Goal: Use online tool/utility: Utilize a website feature to perform a specific function

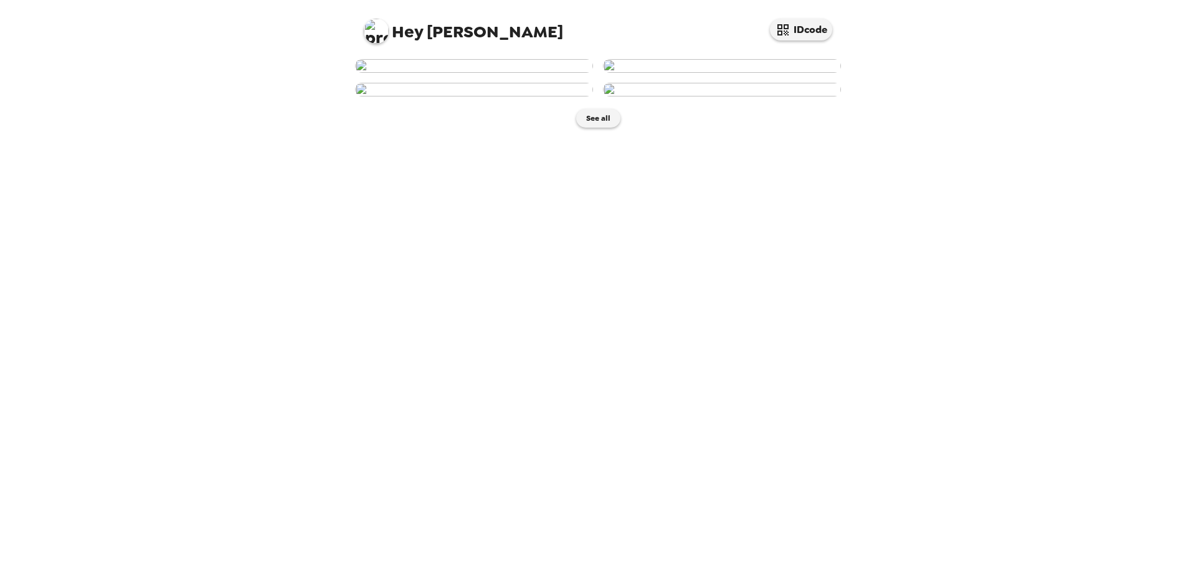
scroll to position [136, 0]
click at [444, 97] on img at bounding box center [474, 90] width 238 height 14
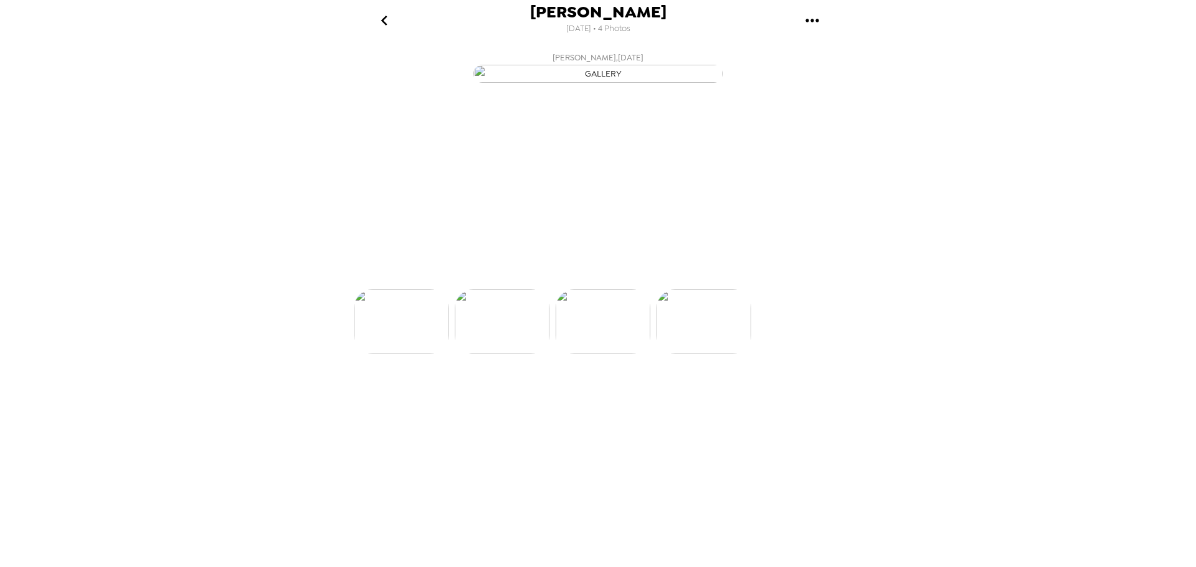
scroll to position [0, 201]
click at [584, 275] on p "Backdrops" at bounding box center [583, 267] width 57 height 15
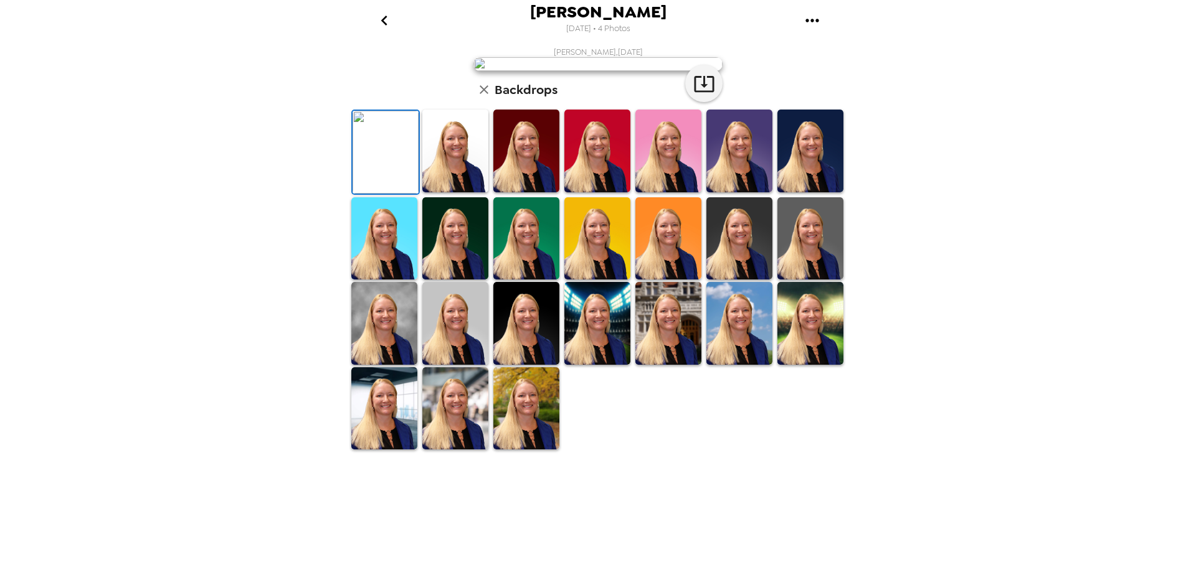
scroll to position [181, 0]
click at [723, 192] on img at bounding box center [739, 151] width 66 height 83
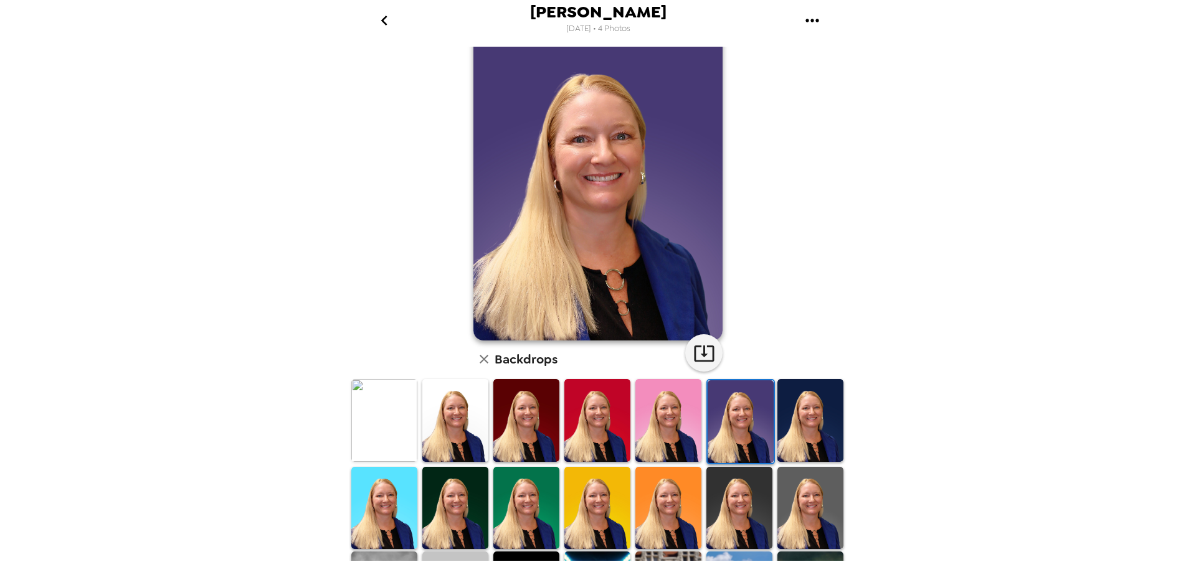
scroll to position [0, 0]
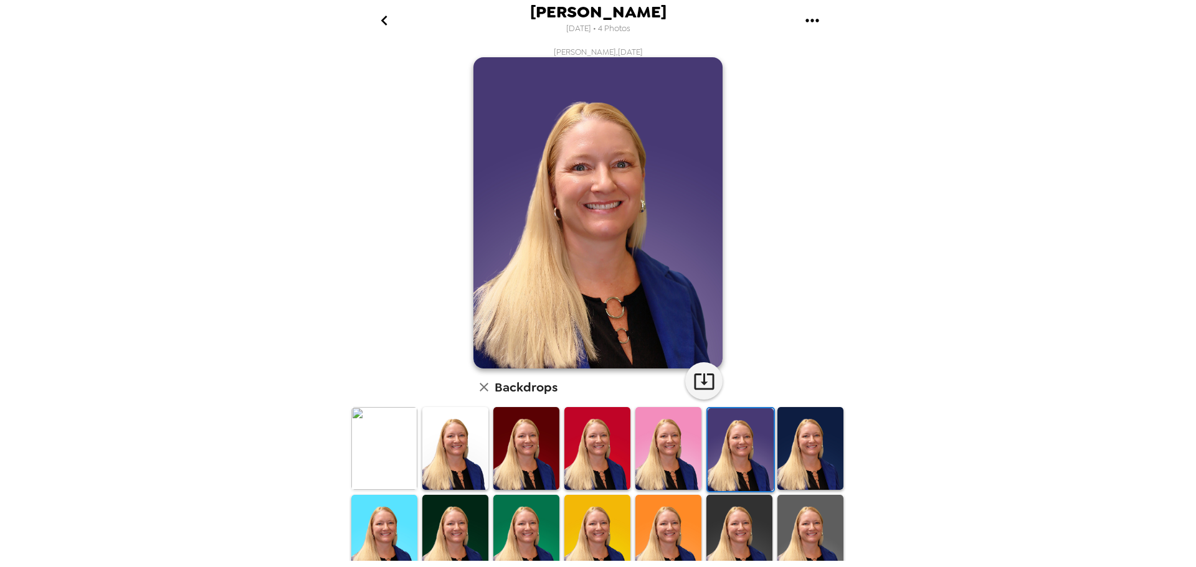
click at [678, 453] on img at bounding box center [668, 448] width 66 height 83
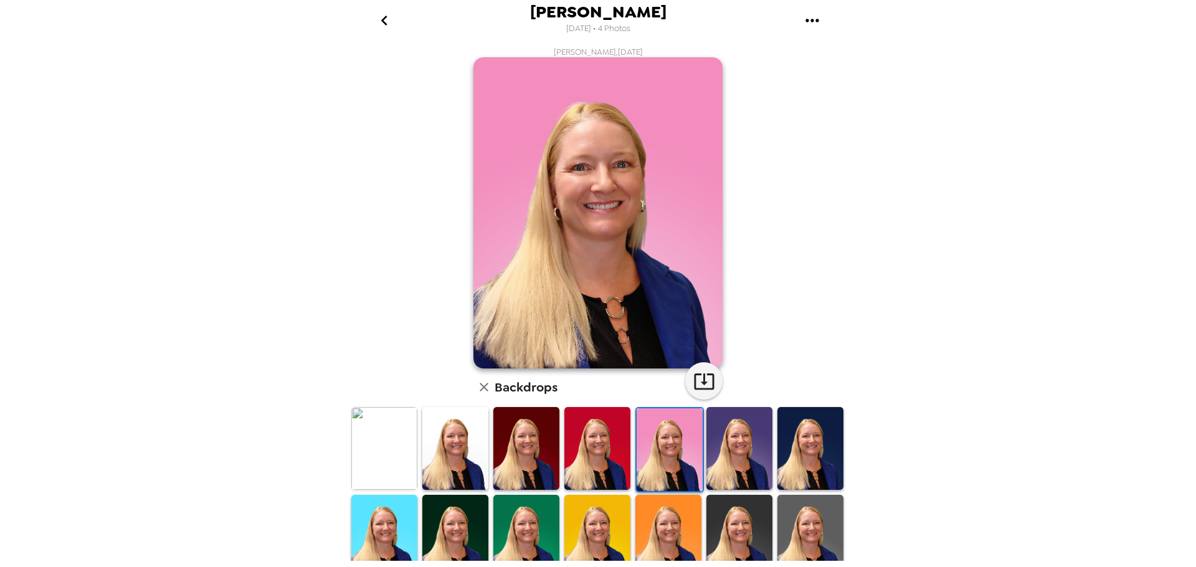
click at [366, 526] on img at bounding box center [384, 536] width 66 height 83
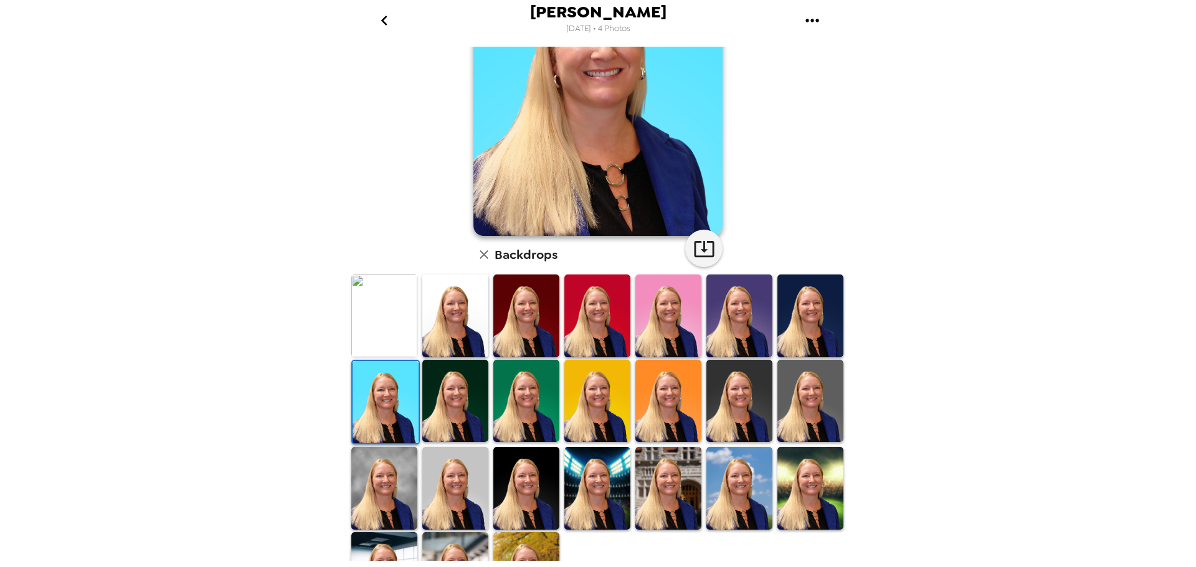
scroll to position [181, 0]
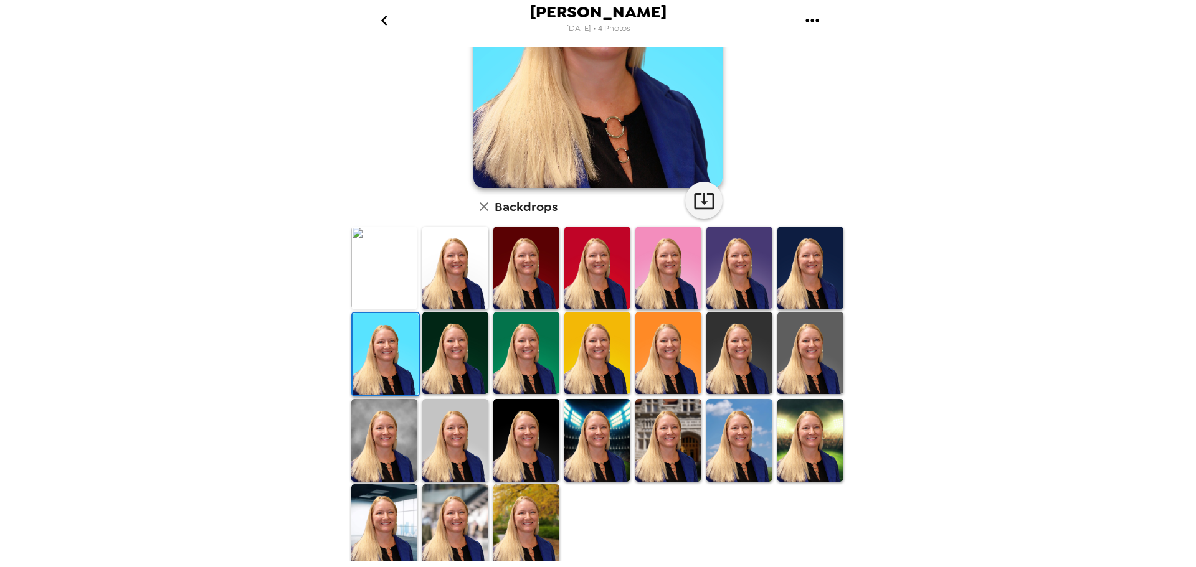
click at [725, 354] on img at bounding box center [739, 353] width 66 height 83
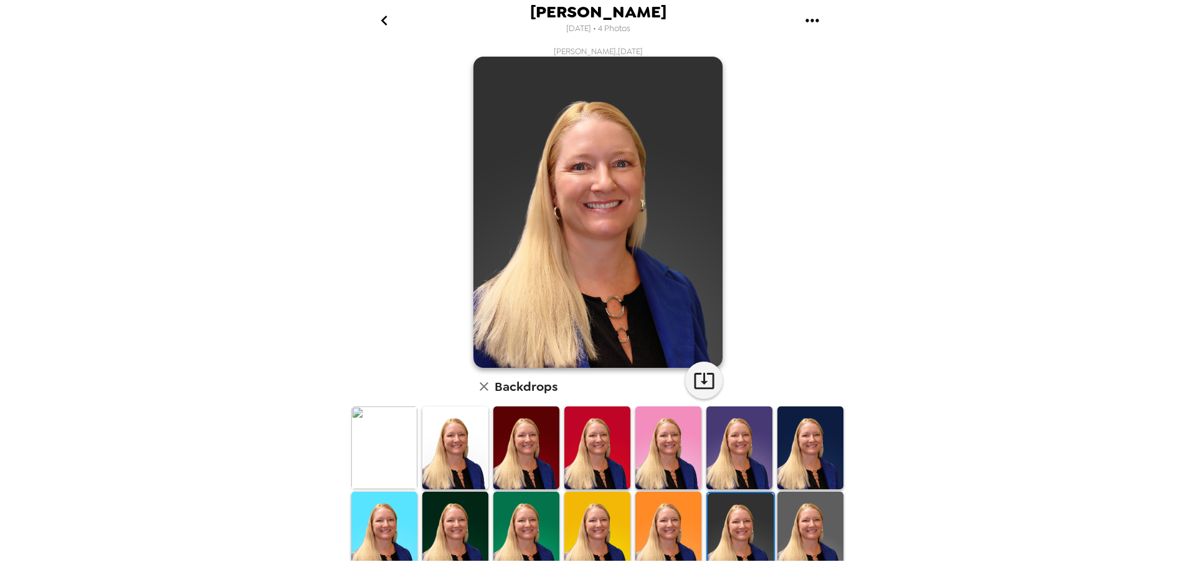
scroll to position [0, 0]
click at [783, 525] on img at bounding box center [810, 534] width 66 height 83
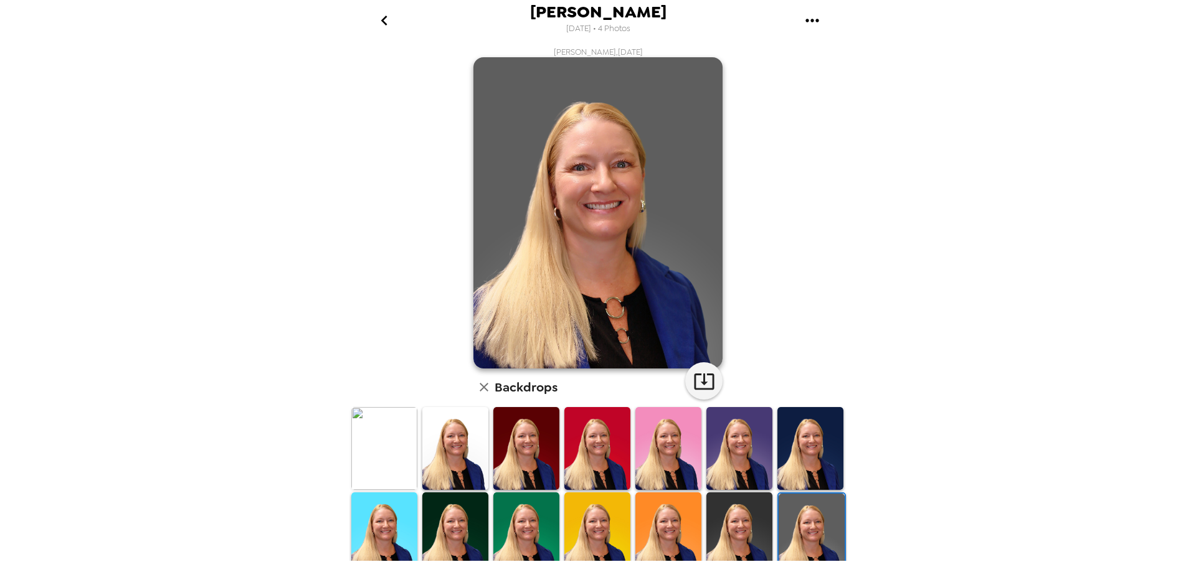
click at [377, 448] on img at bounding box center [384, 448] width 66 height 83
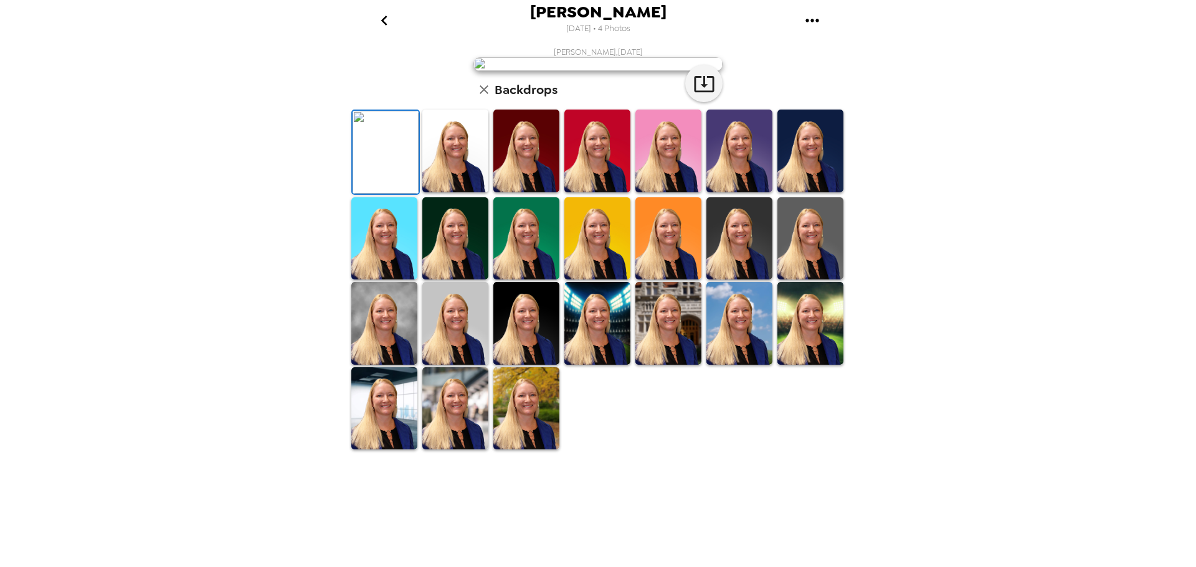
click at [442, 192] on img at bounding box center [455, 151] width 66 height 83
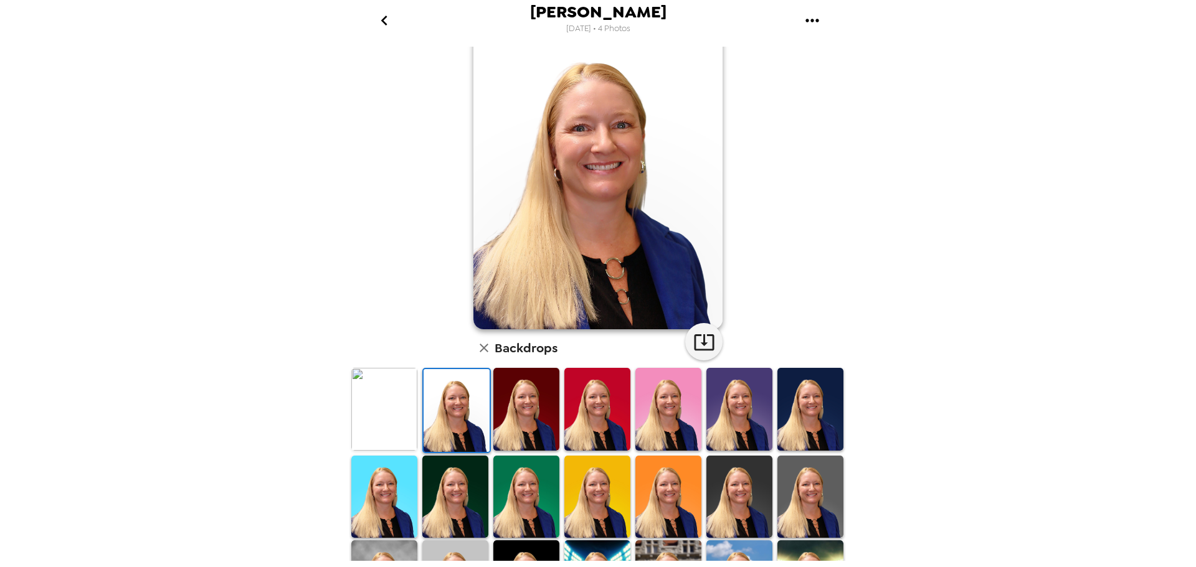
scroll to position [181, 0]
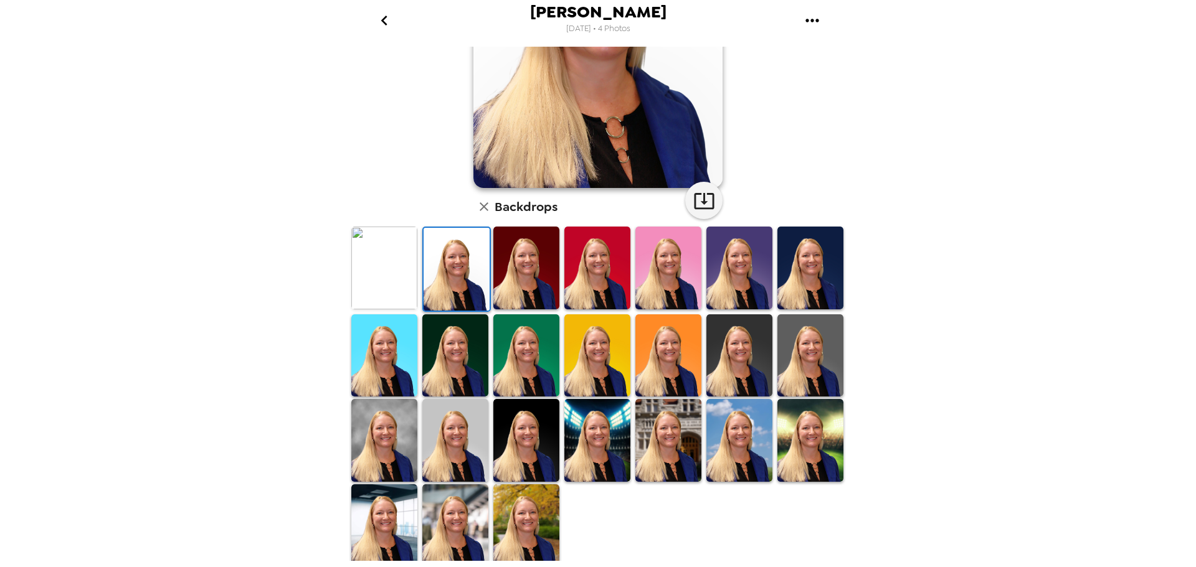
click at [382, 441] on img at bounding box center [384, 440] width 66 height 83
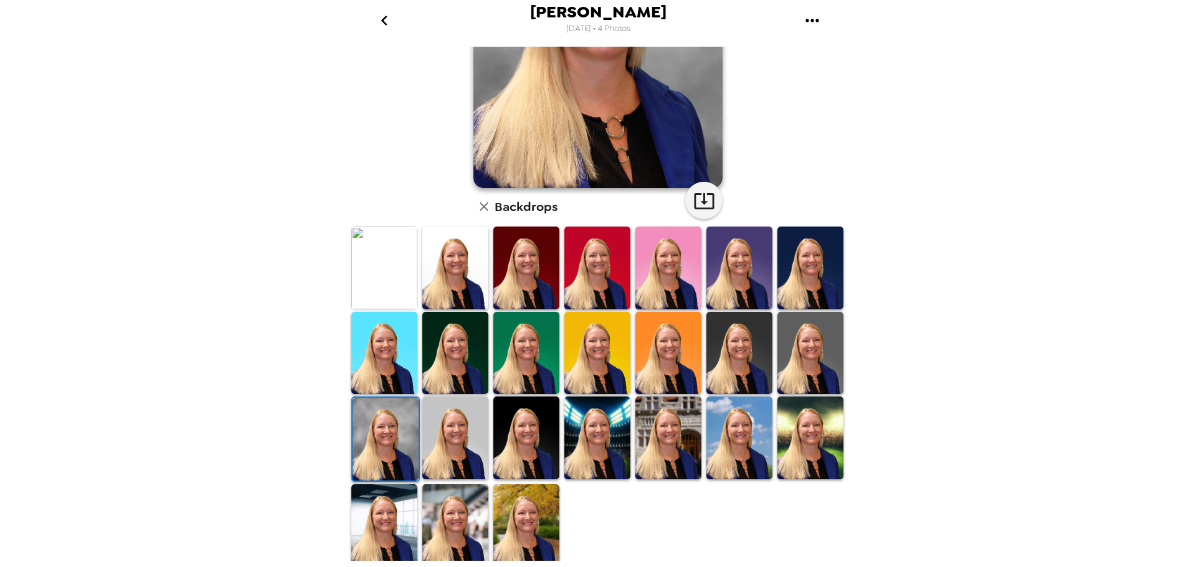
click at [444, 443] on img at bounding box center [455, 438] width 66 height 83
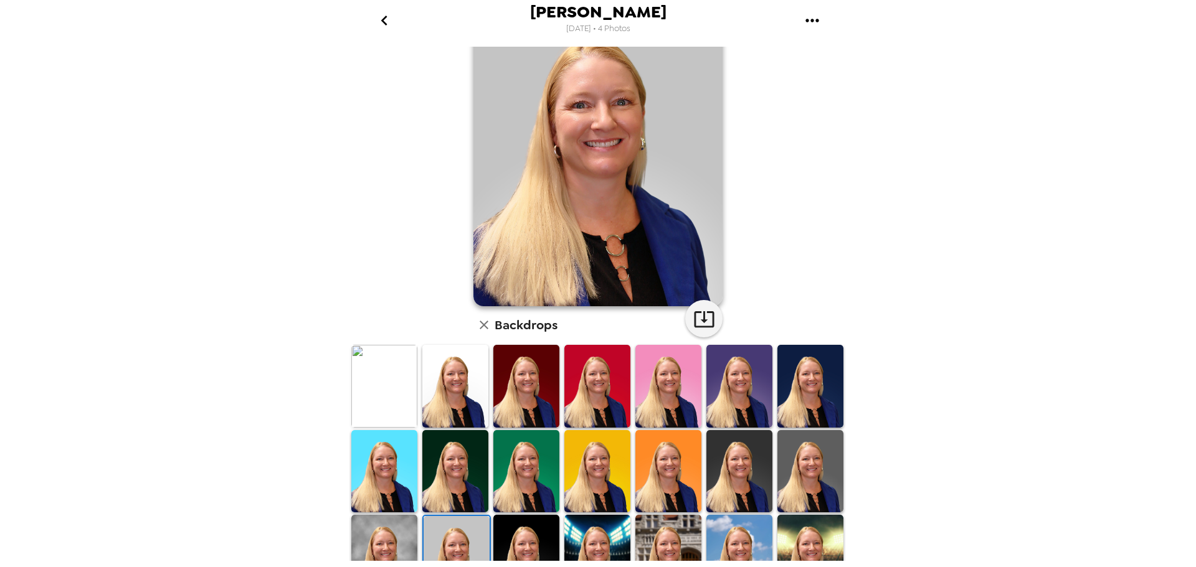
scroll to position [125, 0]
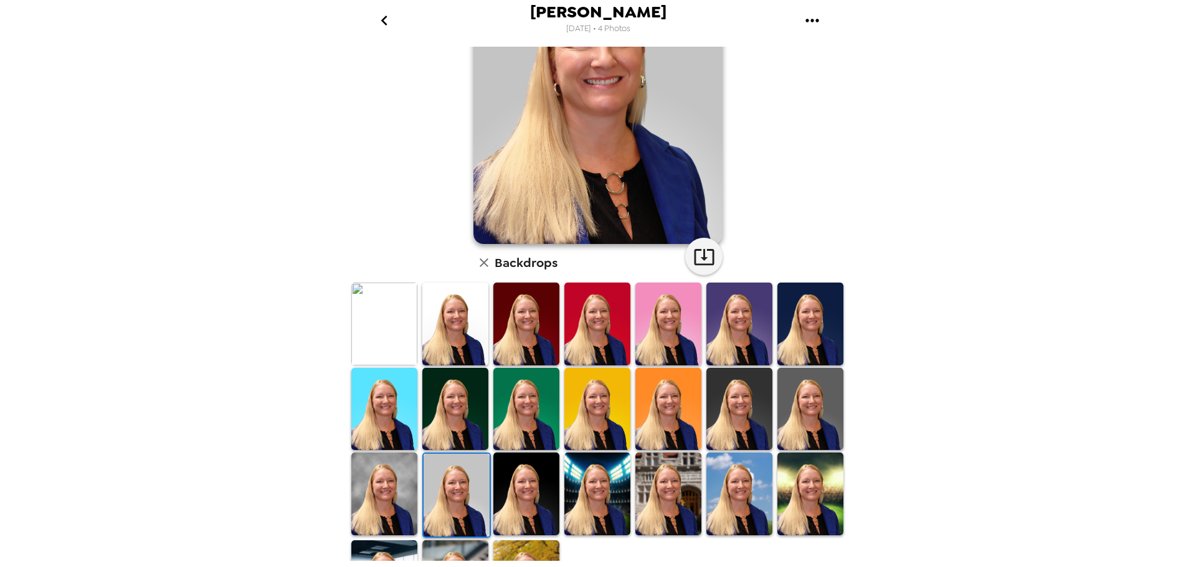
click at [508, 491] on img at bounding box center [526, 494] width 66 height 83
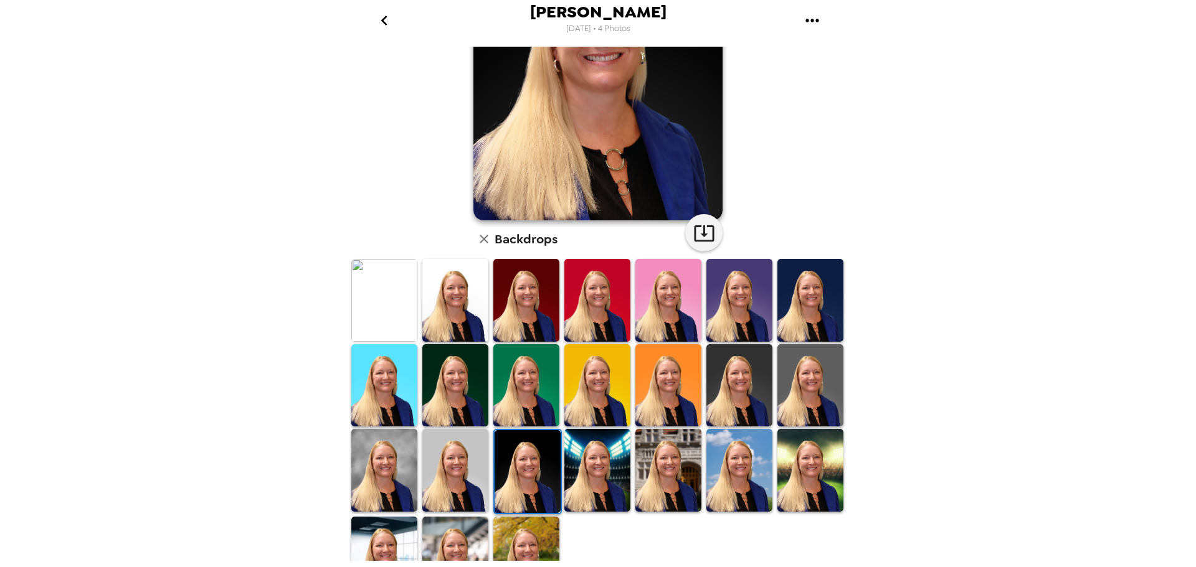
scroll to position [181, 0]
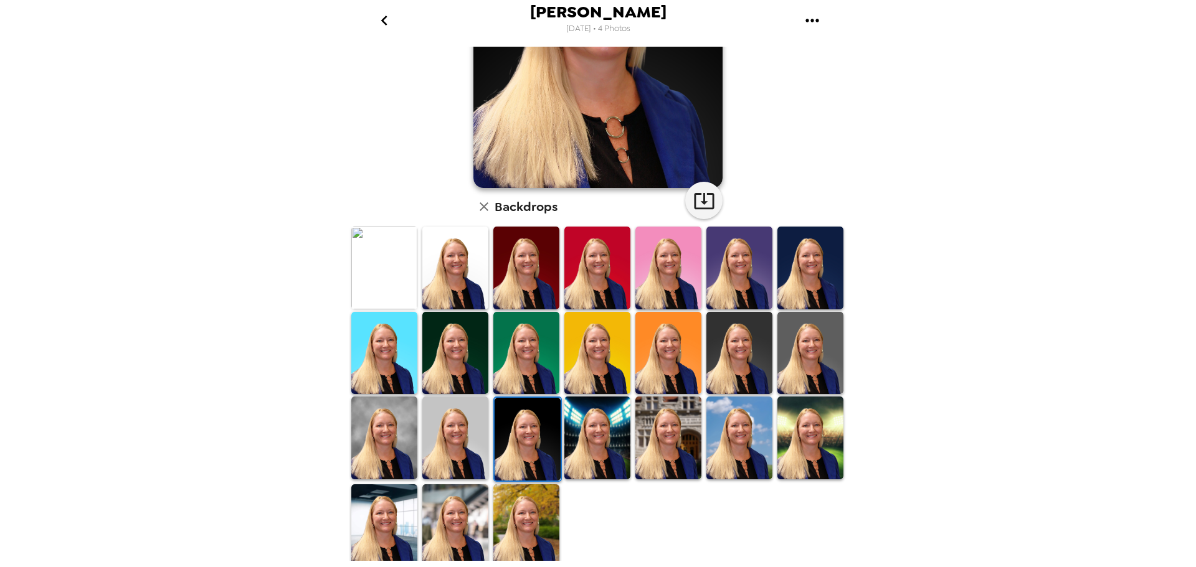
click at [590, 440] on img at bounding box center [597, 438] width 66 height 83
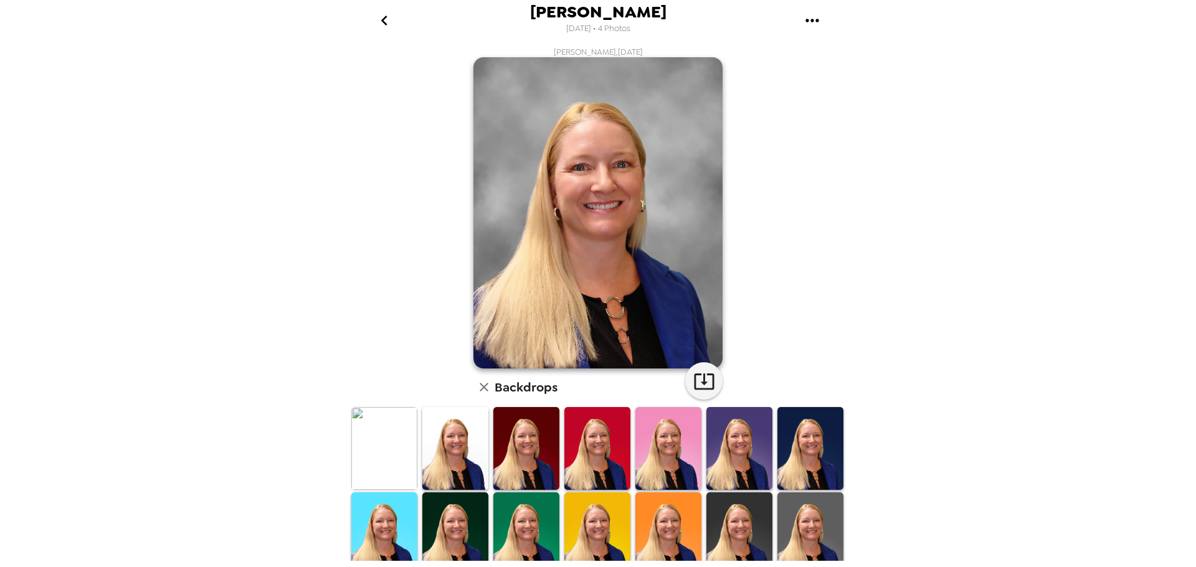
click at [1043, 254] on div "Pam Ross 9/18/2025 • 4 Photos Pam Ross , 09-18-2025 Backdrops" at bounding box center [598, 283] width 1196 height 567
click at [381, 22] on icon "go back" at bounding box center [384, 21] width 20 height 20
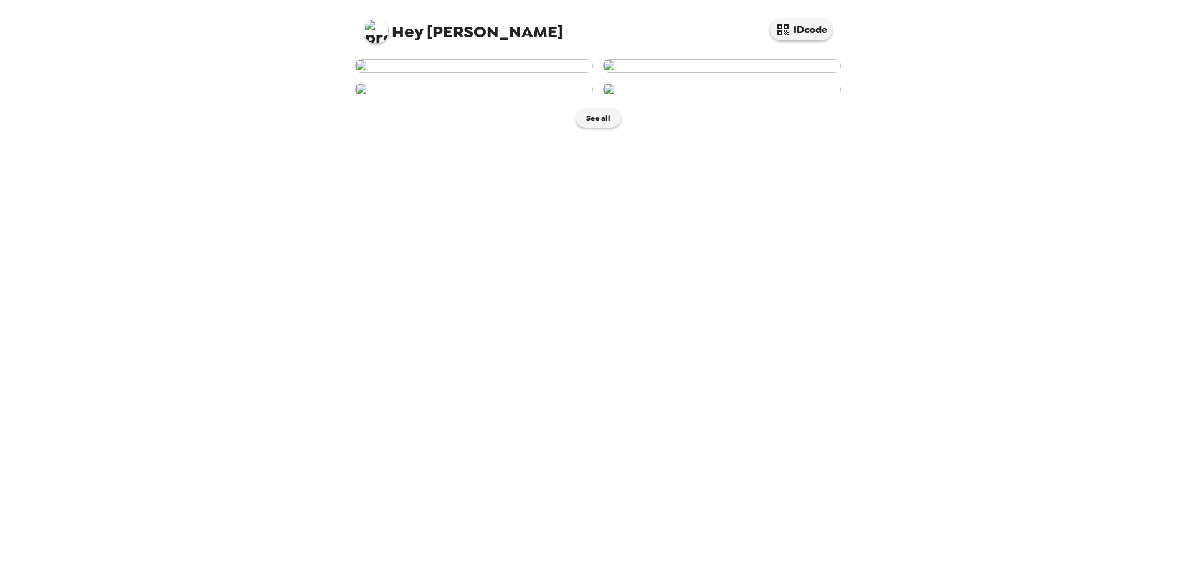
scroll to position [34, 0]
click at [701, 73] on img at bounding box center [722, 66] width 238 height 14
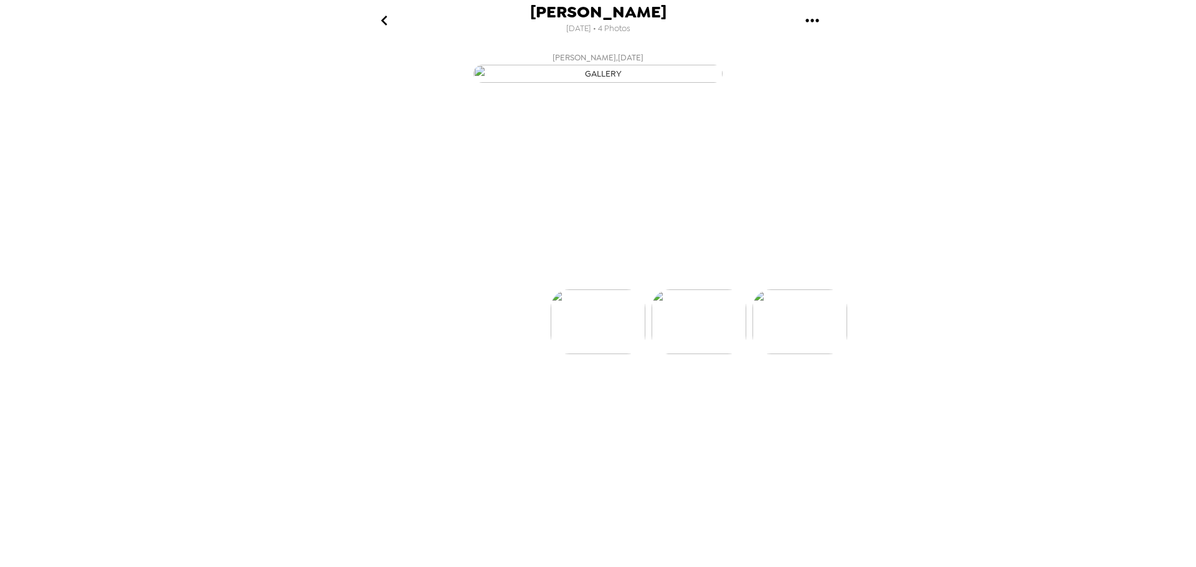
scroll to position [0, 100]
click at [571, 286] on button "Backdrops" at bounding box center [570, 267] width 109 height 37
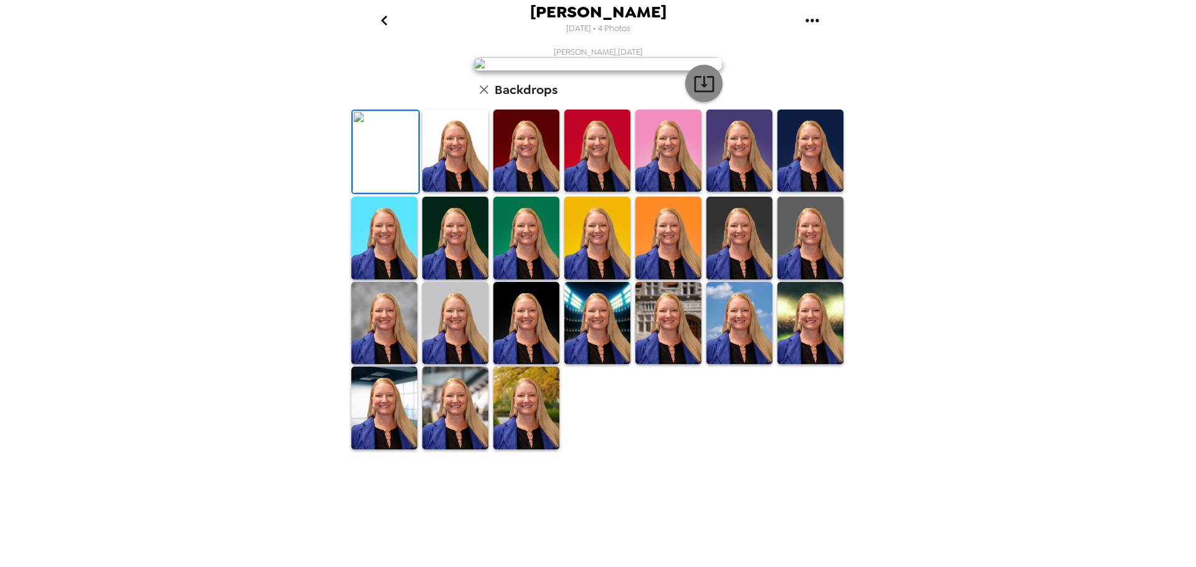
click at [697, 95] on icon "button" at bounding box center [704, 84] width 22 height 22
click at [448, 192] on img at bounding box center [455, 151] width 66 height 82
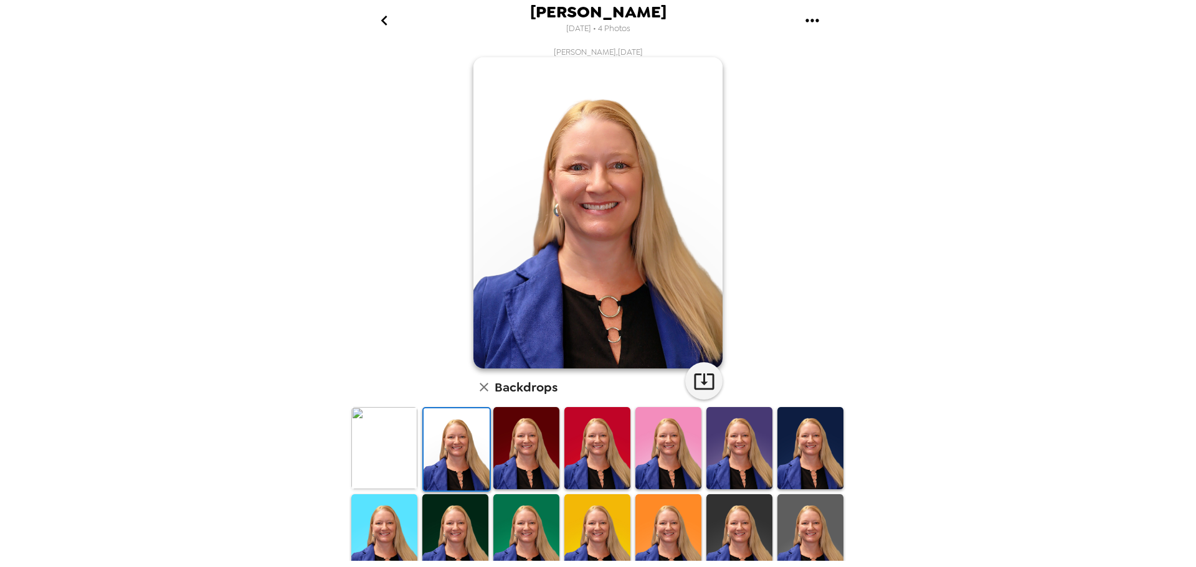
click at [382, 521] on img at bounding box center [384, 536] width 66 height 82
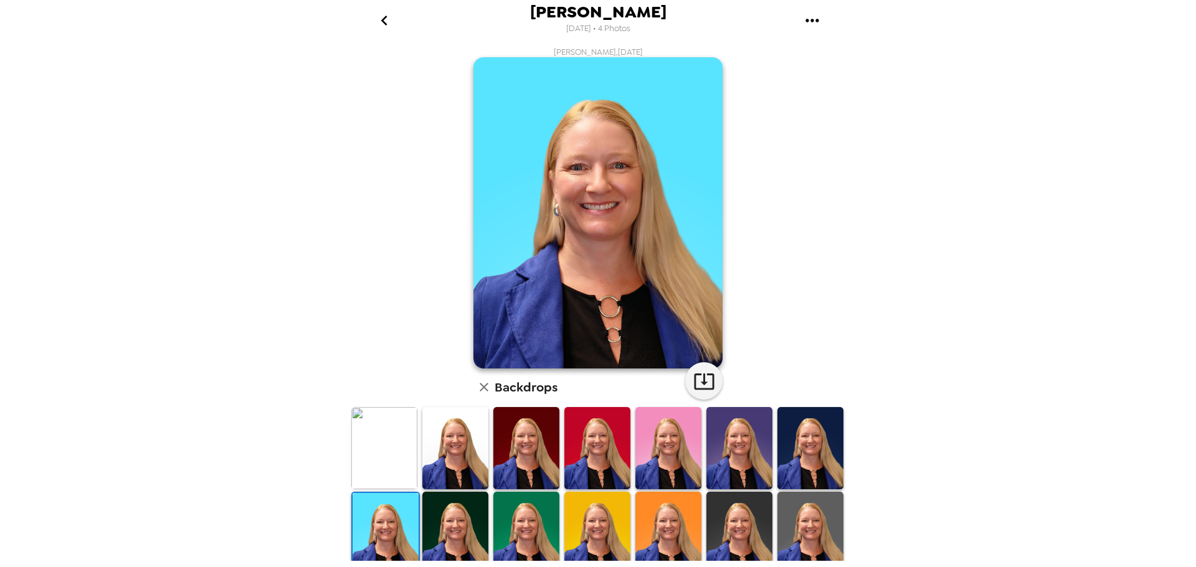
click at [752, 530] on img at bounding box center [739, 533] width 66 height 82
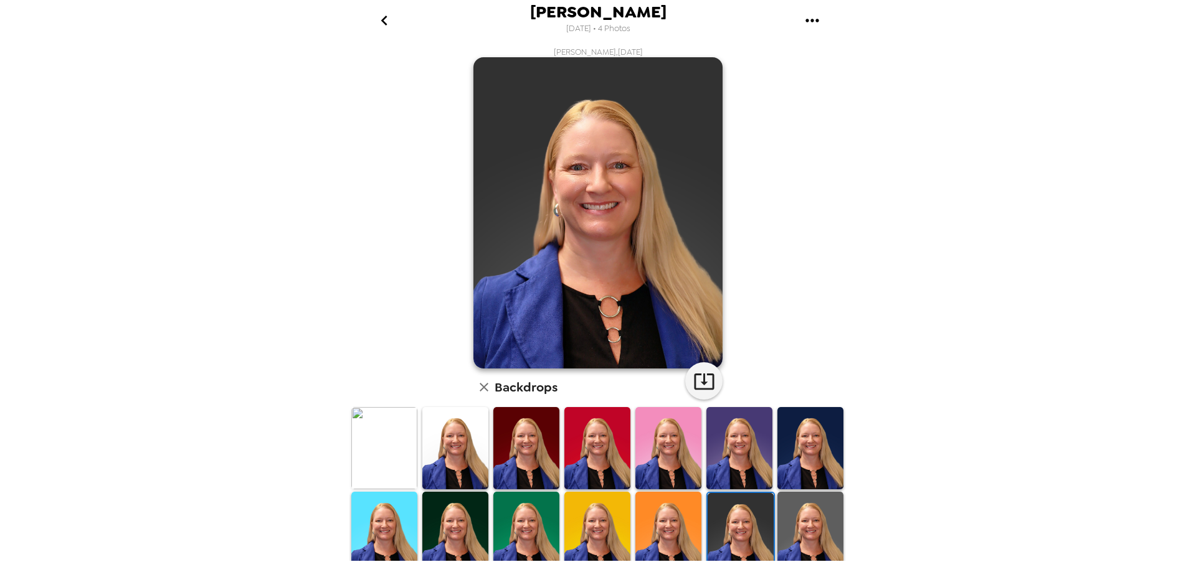
click at [802, 533] on img at bounding box center [810, 533] width 66 height 82
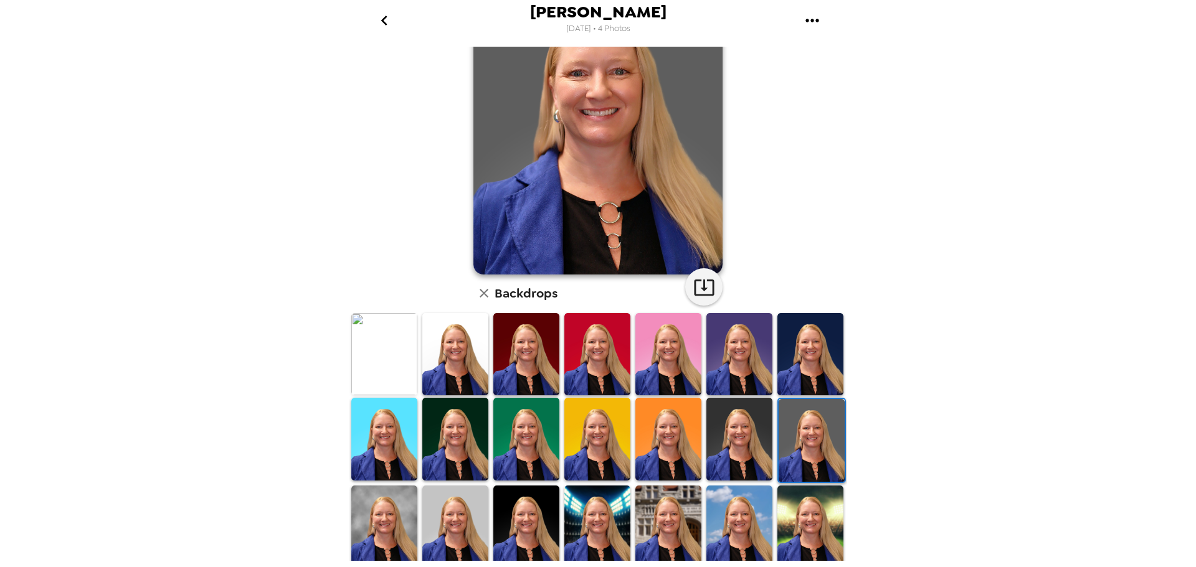
scroll to position [125, 0]
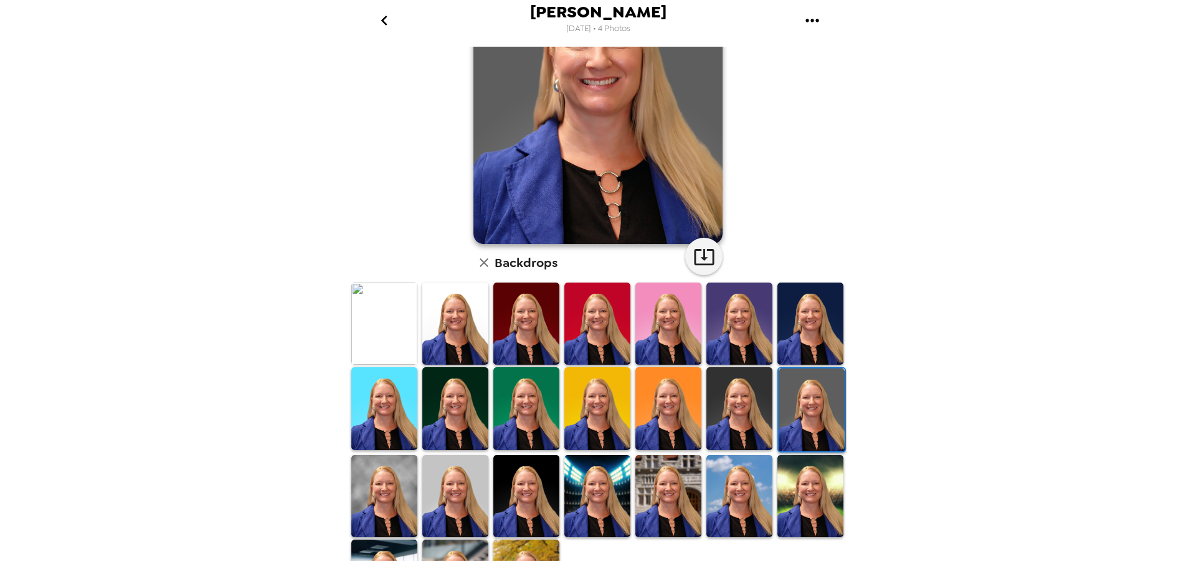
click at [366, 488] on img at bounding box center [384, 496] width 66 height 82
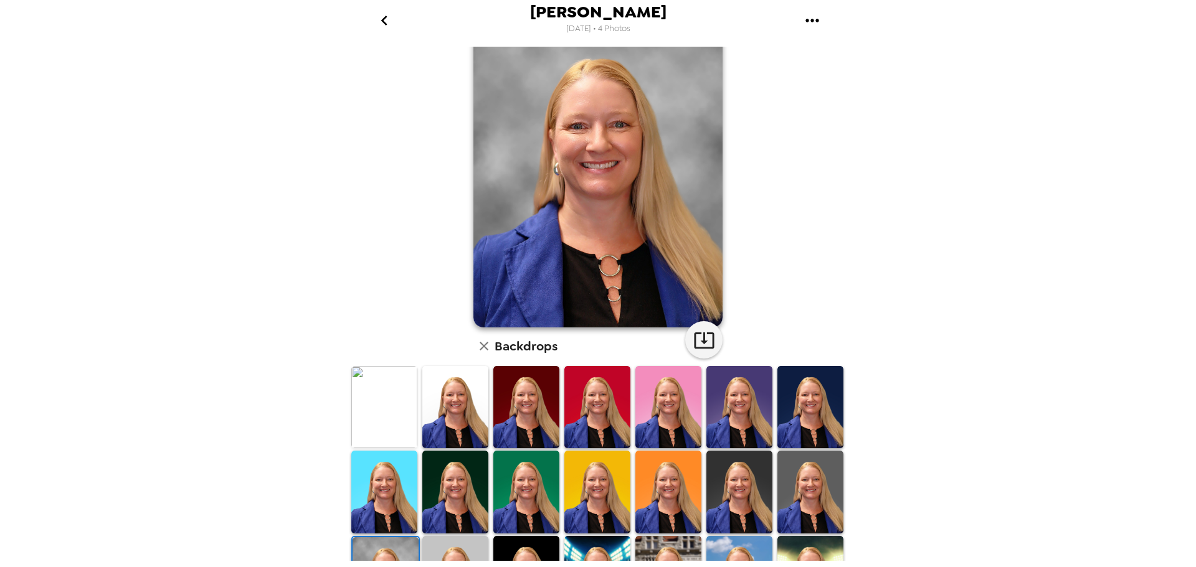
scroll to position [62, 0]
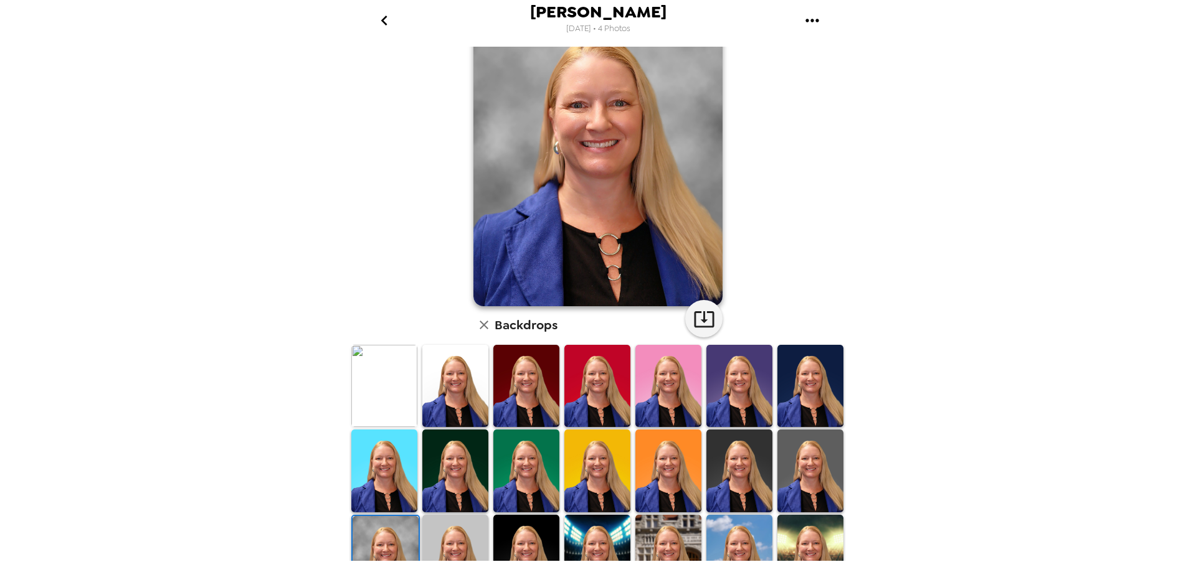
click at [437, 538] on img at bounding box center [455, 556] width 66 height 82
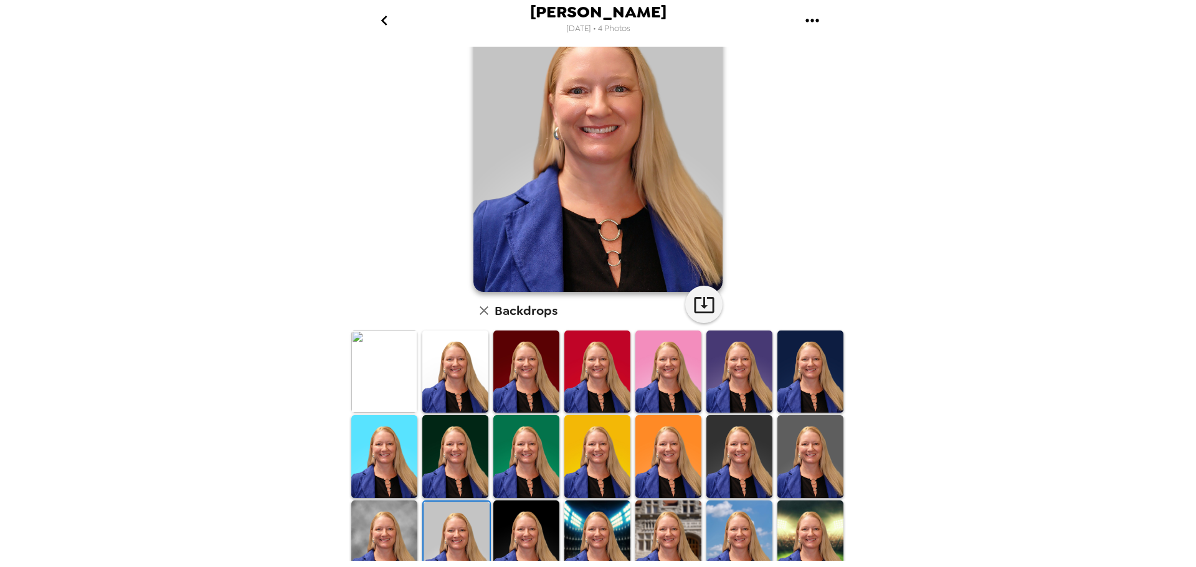
scroll to position [181, 0]
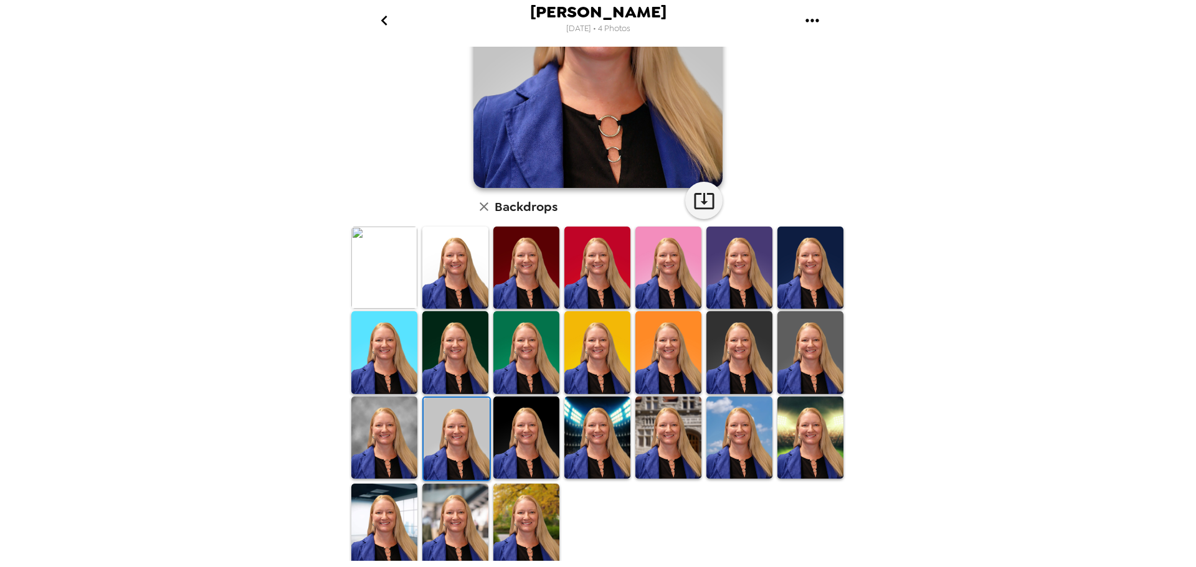
click at [376, 432] on img at bounding box center [384, 438] width 66 height 82
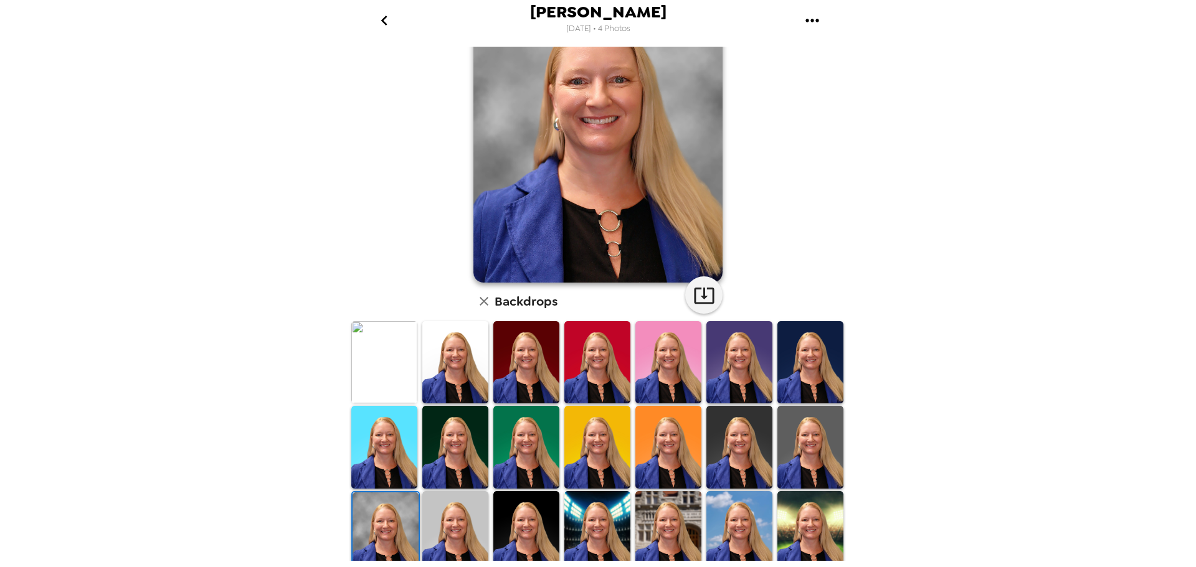
scroll to position [0, 0]
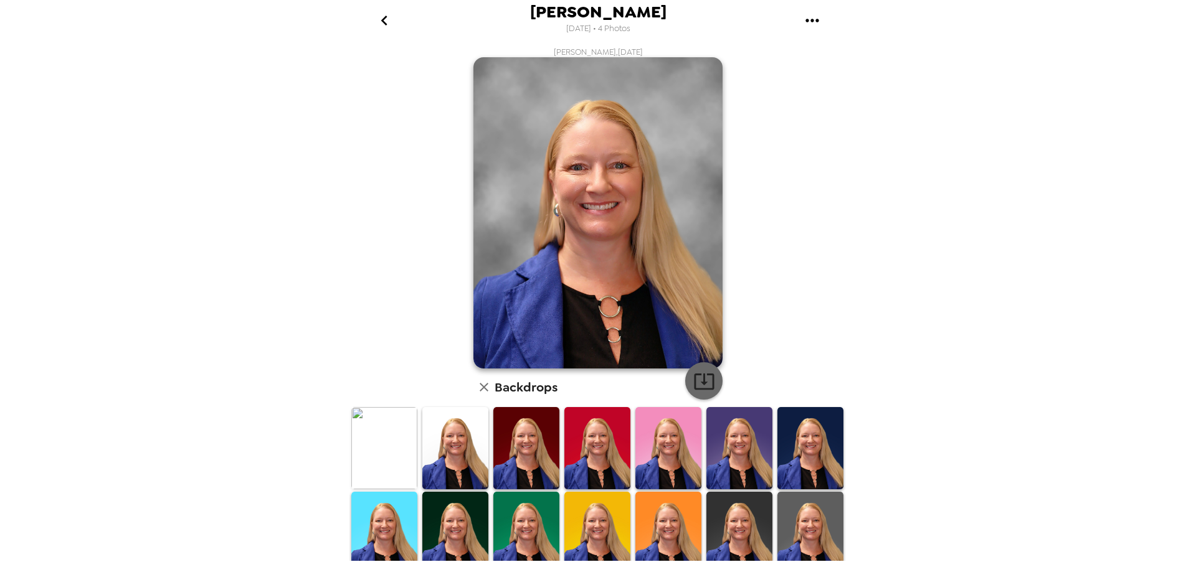
click at [696, 381] on icon "button" at bounding box center [704, 382] width 22 height 22
click at [390, 19] on icon "go back" at bounding box center [384, 21] width 20 height 20
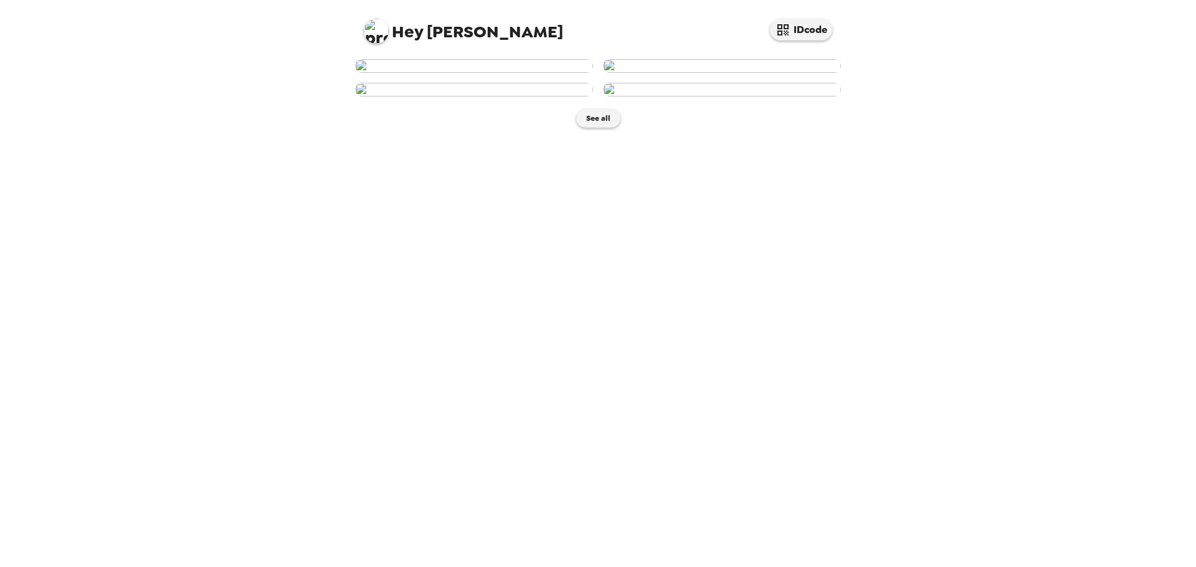
scroll to position [125, 0]
click at [710, 97] on img at bounding box center [722, 90] width 238 height 14
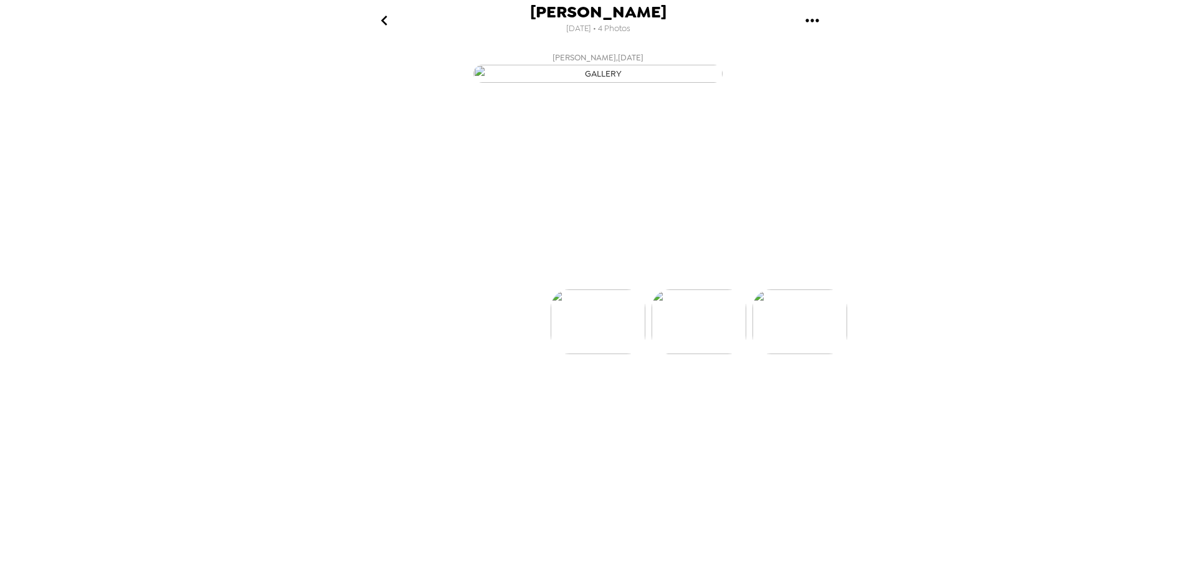
scroll to position [0, 300]
click at [571, 275] on p "Backdrops" at bounding box center [583, 267] width 57 height 15
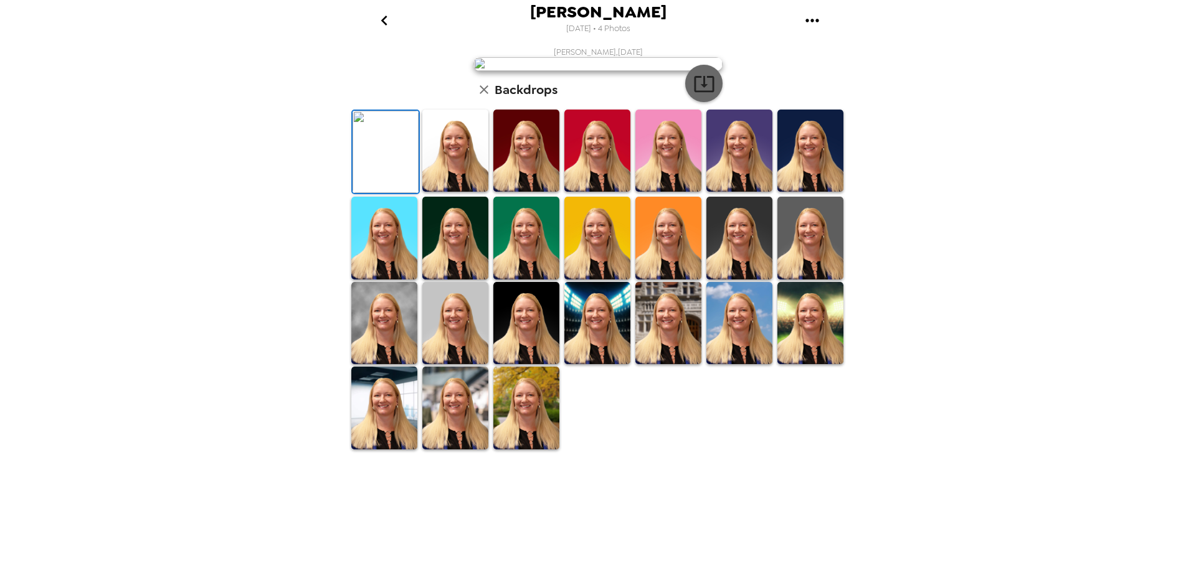
click at [694, 95] on icon "button" at bounding box center [704, 84] width 22 height 22
click at [377, 364] on img at bounding box center [384, 323] width 66 height 82
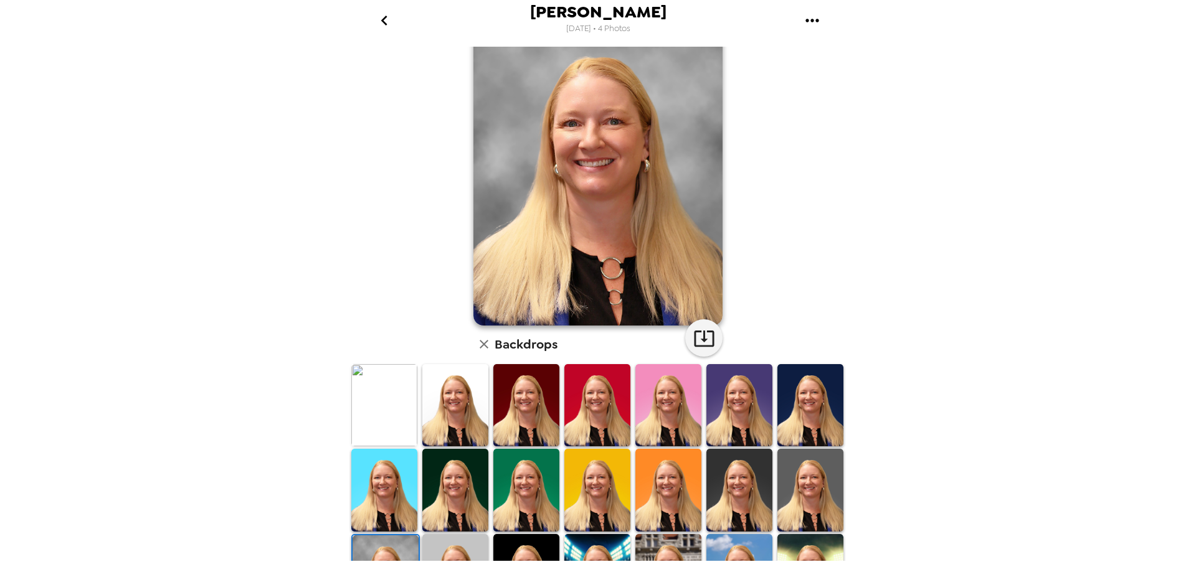
scroll to position [62, 0]
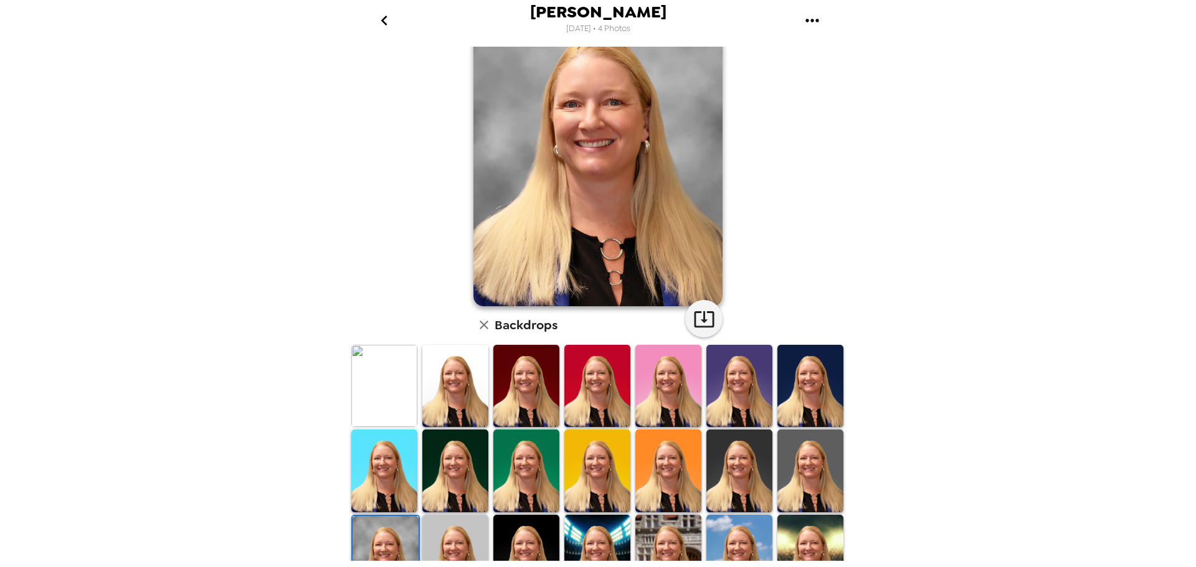
click at [734, 465] on img at bounding box center [739, 471] width 66 height 82
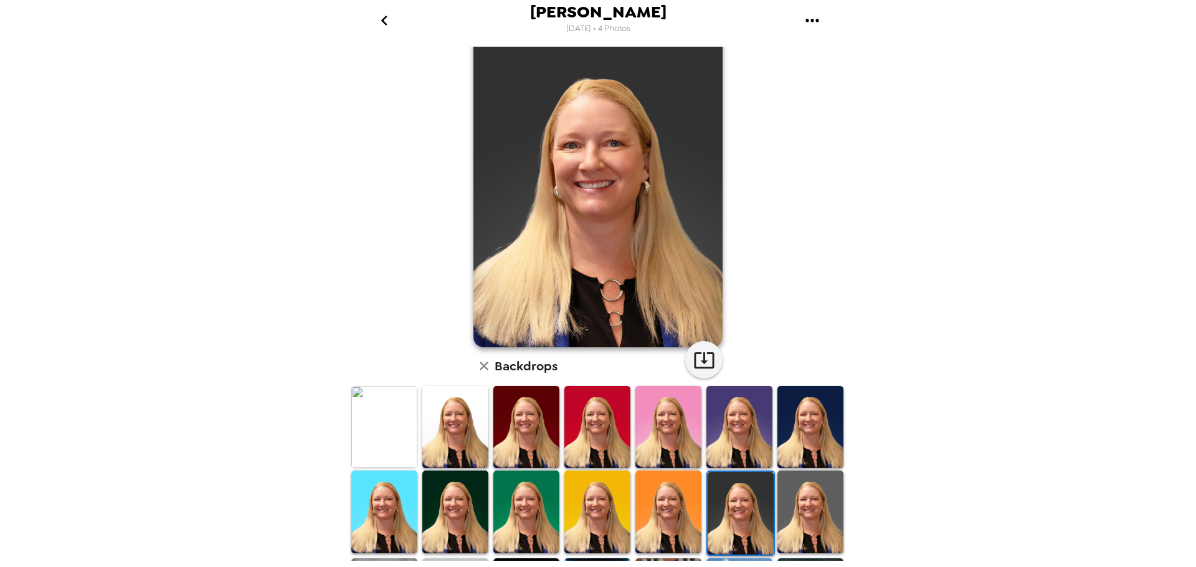
scroll to position [0, 0]
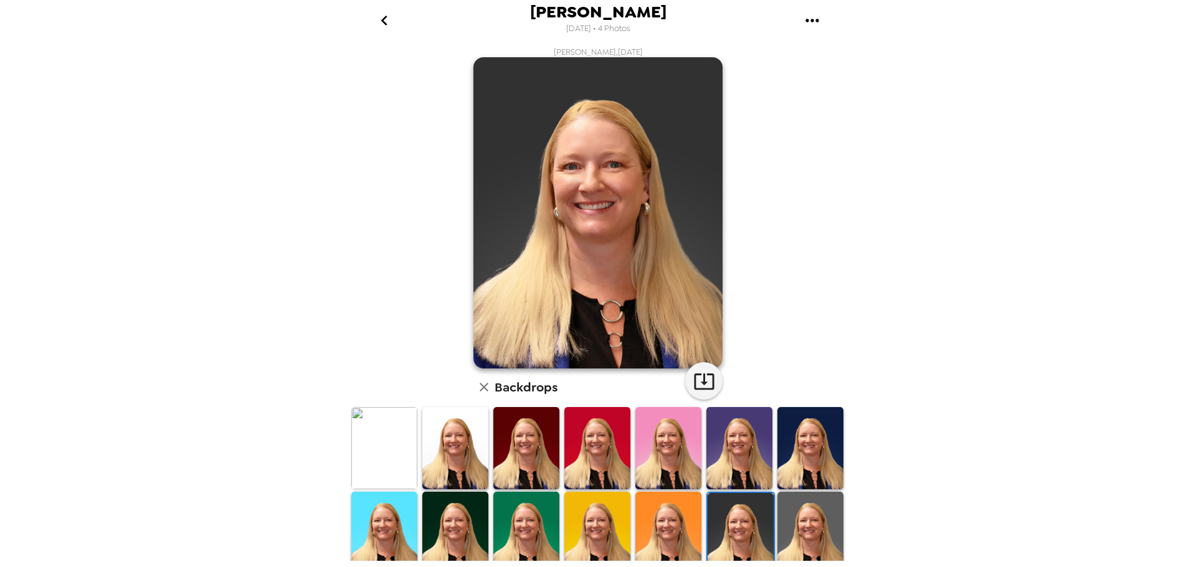
click at [805, 529] on img at bounding box center [810, 533] width 66 height 82
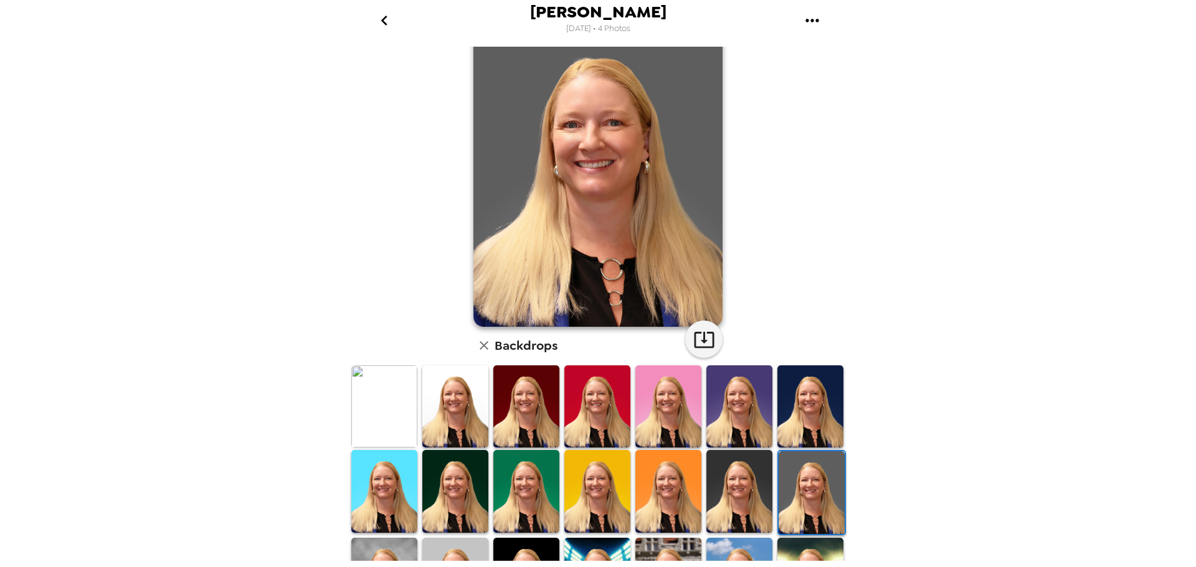
scroll to position [62, 0]
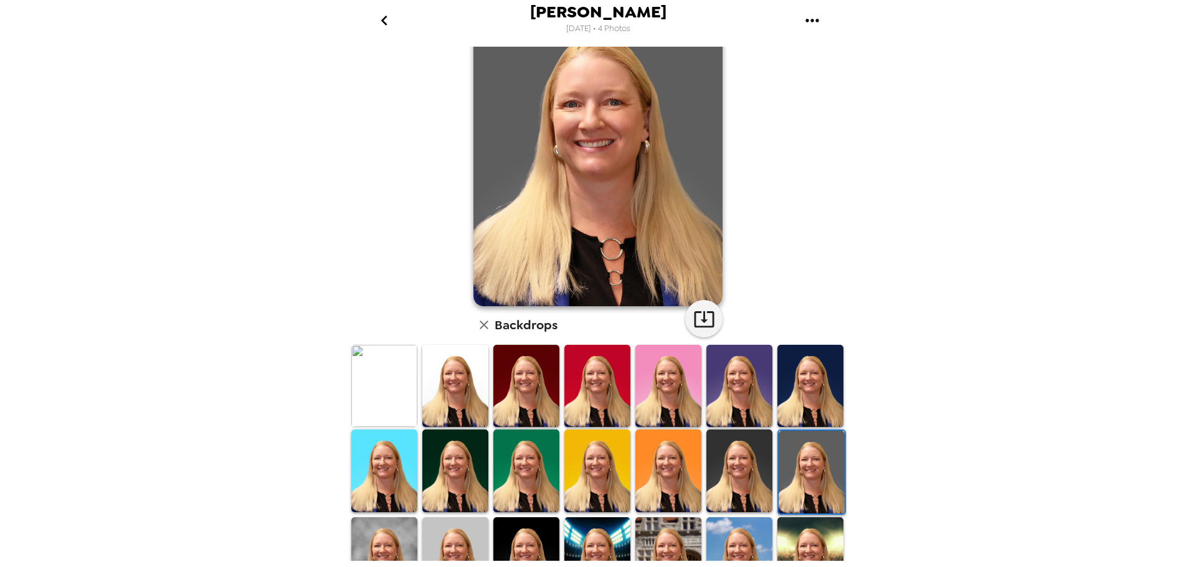
click at [445, 533] on img at bounding box center [455, 559] width 66 height 82
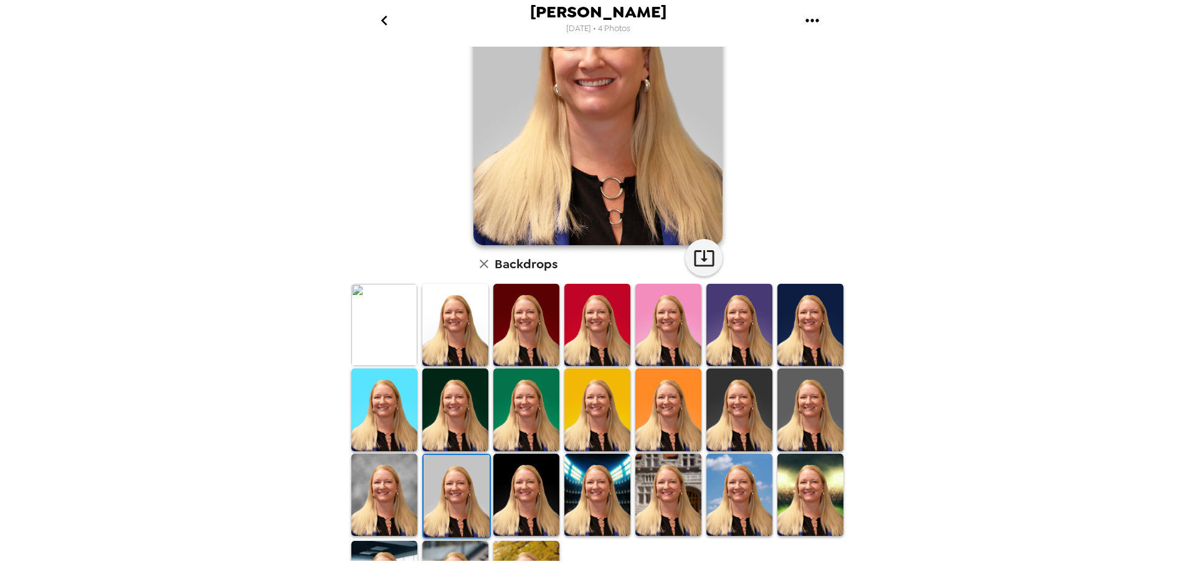
scroll to position [125, 0]
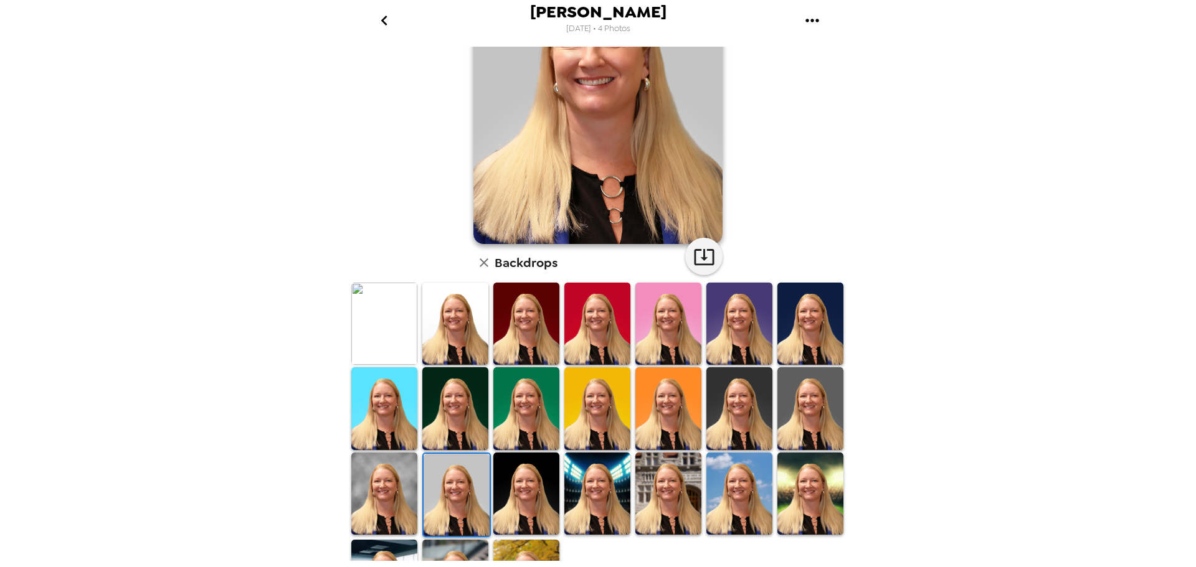
click at [367, 490] on img at bounding box center [384, 494] width 66 height 82
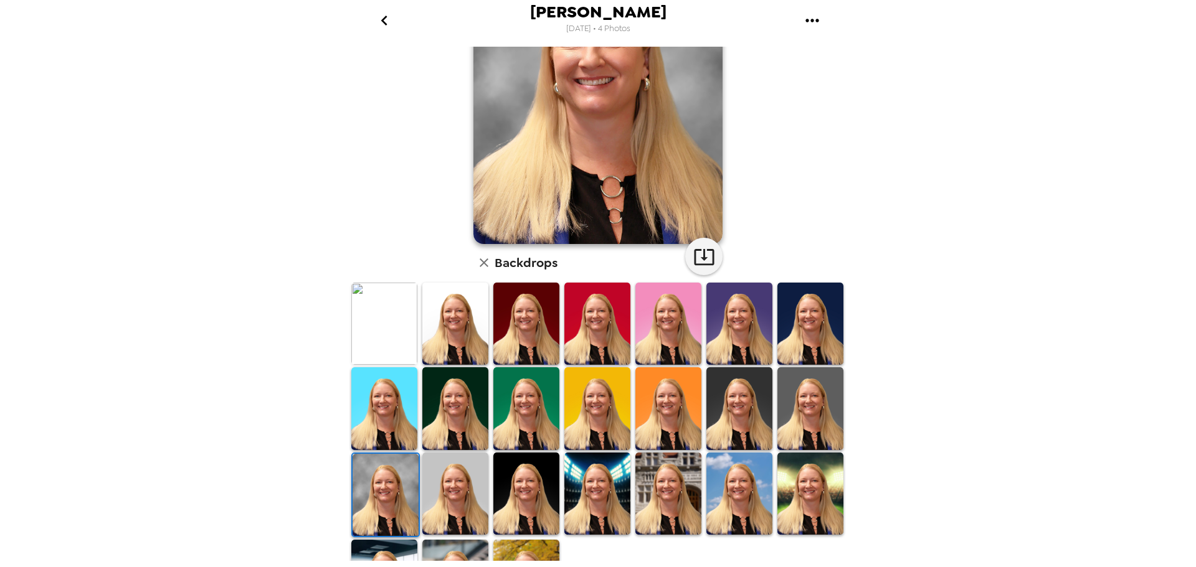
scroll to position [0, 0]
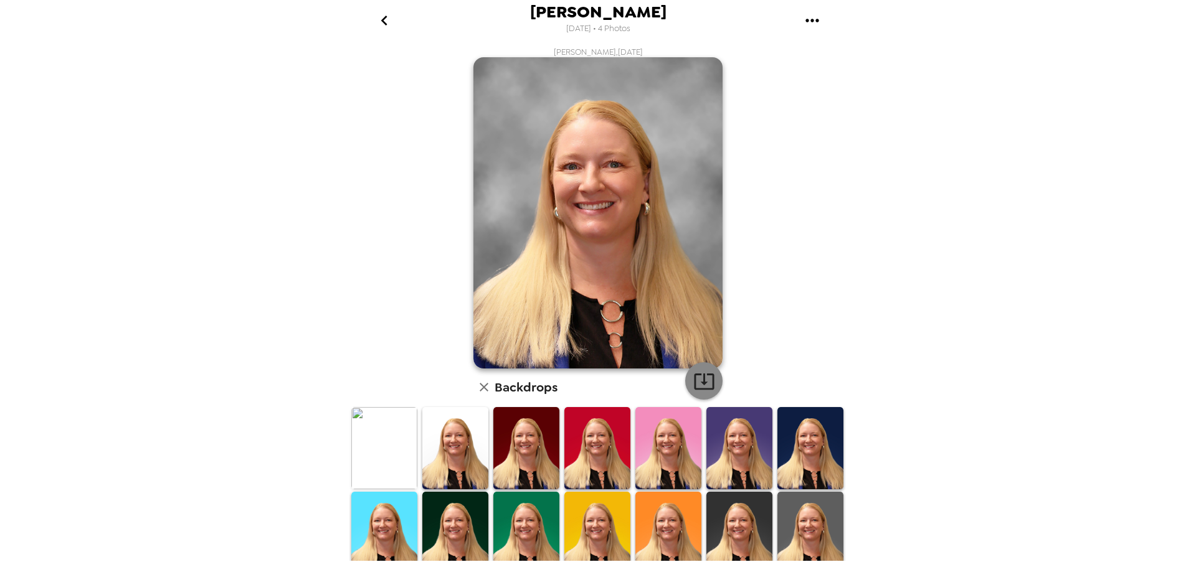
click at [704, 381] on icon "button" at bounding box center [704, 382] width 22 height 22
click at [446, 445] on img at bounding box center [455, 448] width 66 height 82
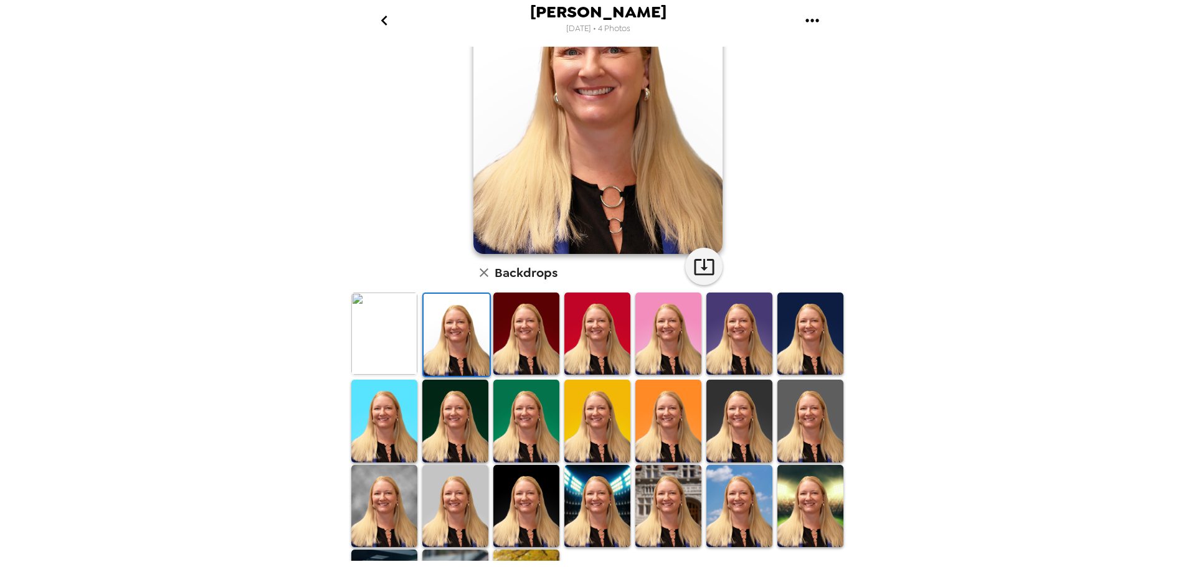
scroll to position [181, 0]
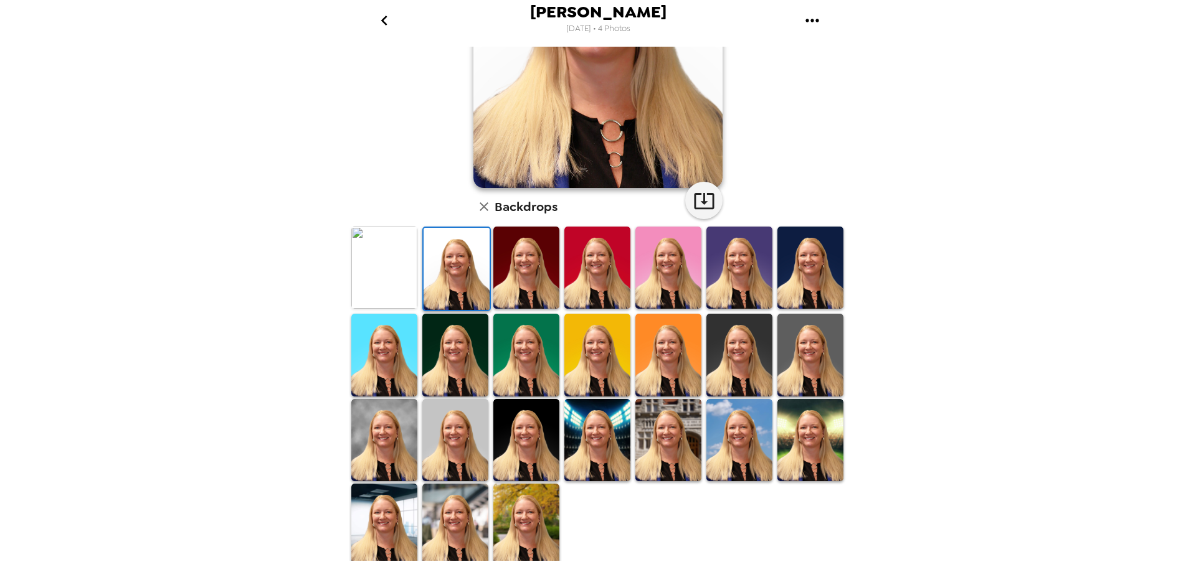
click at [737, 426] on img at bounding box center [739, 440] width 66 height 82
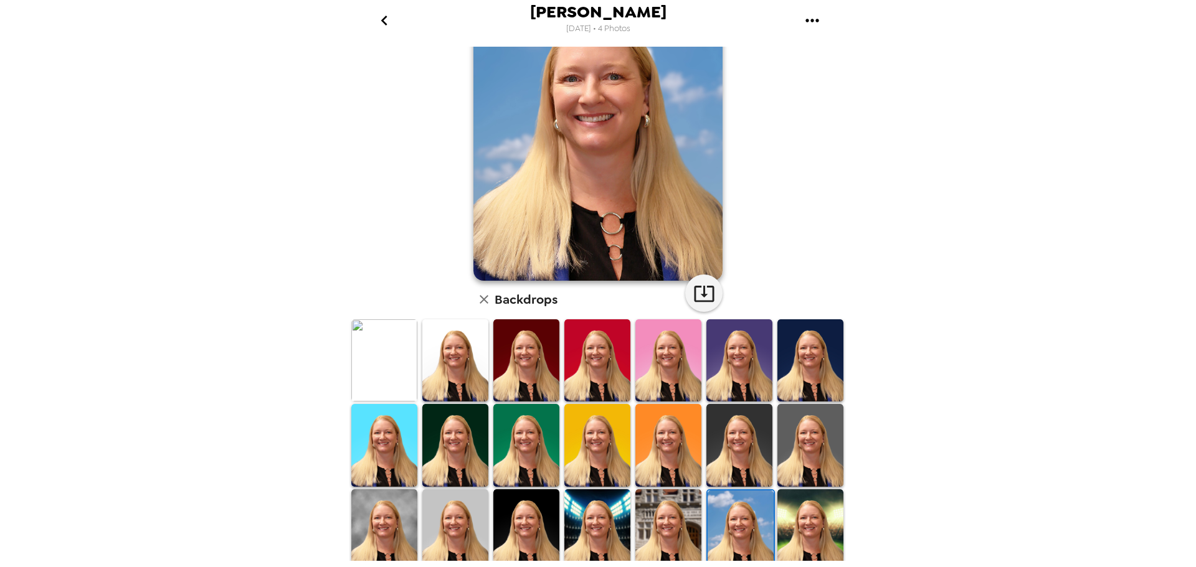
scroll to position [0, 0]
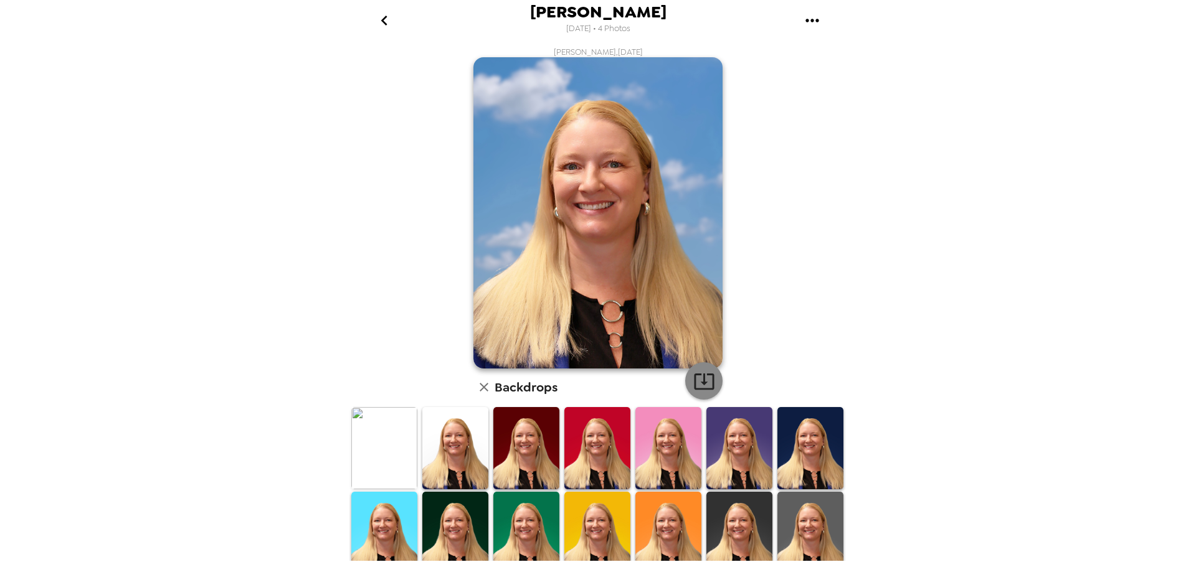
click at [704, 381] on icon "button" at bounding box center [704, 382] width 22 height 22
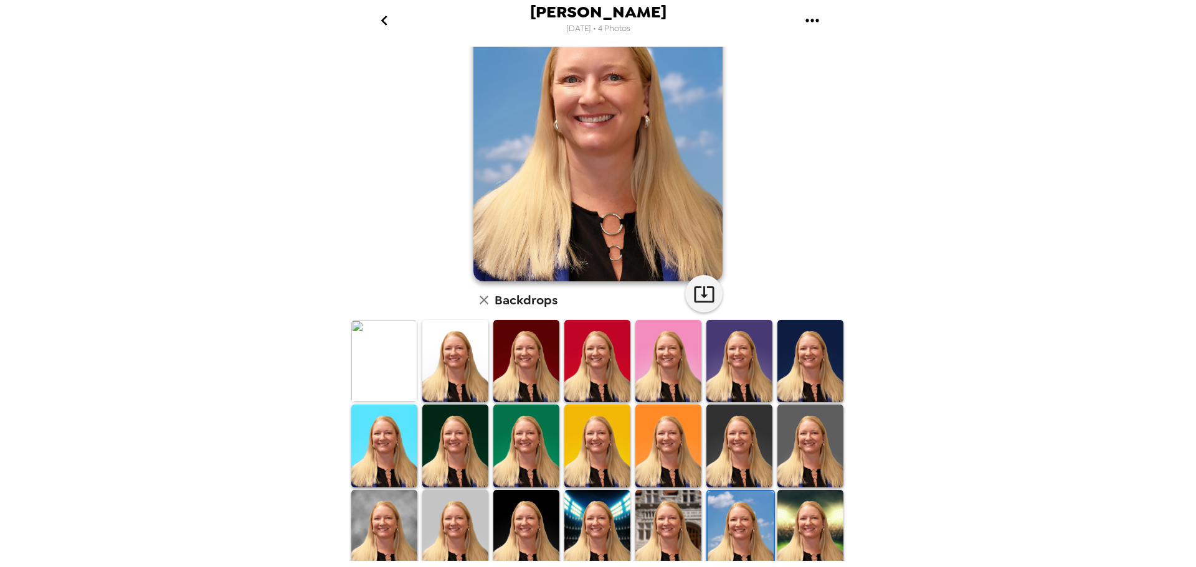
scroll to position [181, 0]
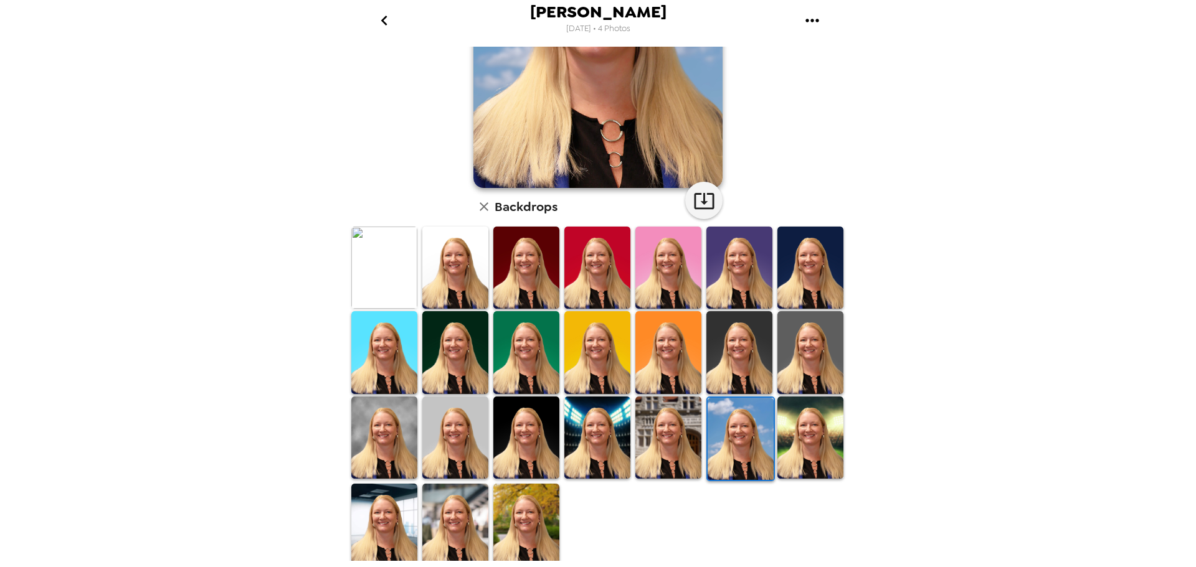
drag, startPoint x: 507, startPoint y: 511, endPoint x: 560, endPoint y: 486, distance: 58.5
click at [507, 511] on img at bounding box center [526, 525] width 66 height 82
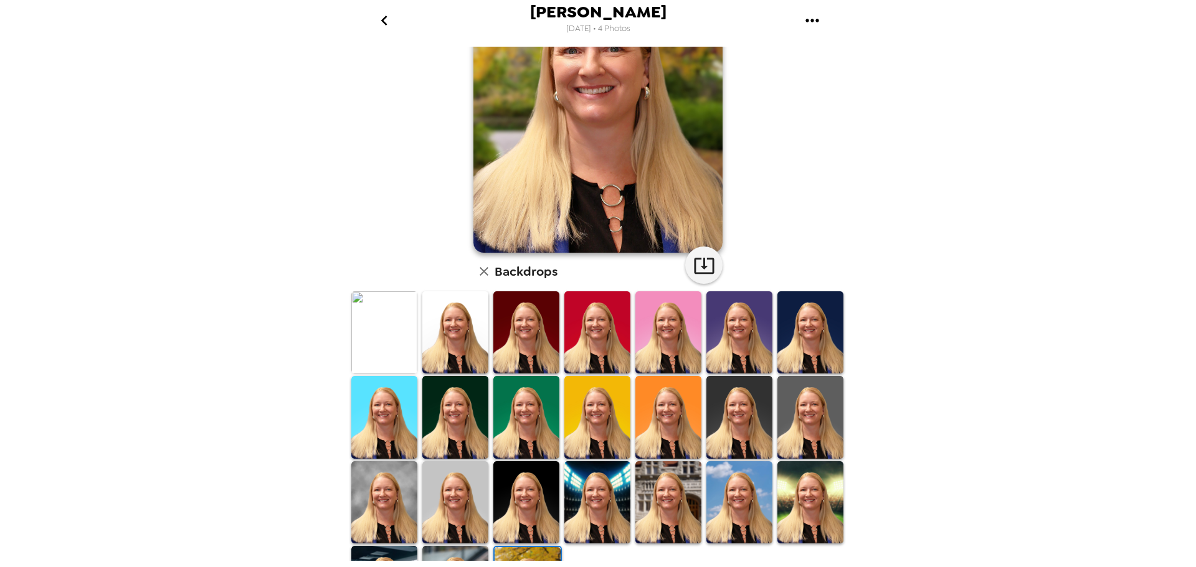
scroll to position [125, 0]
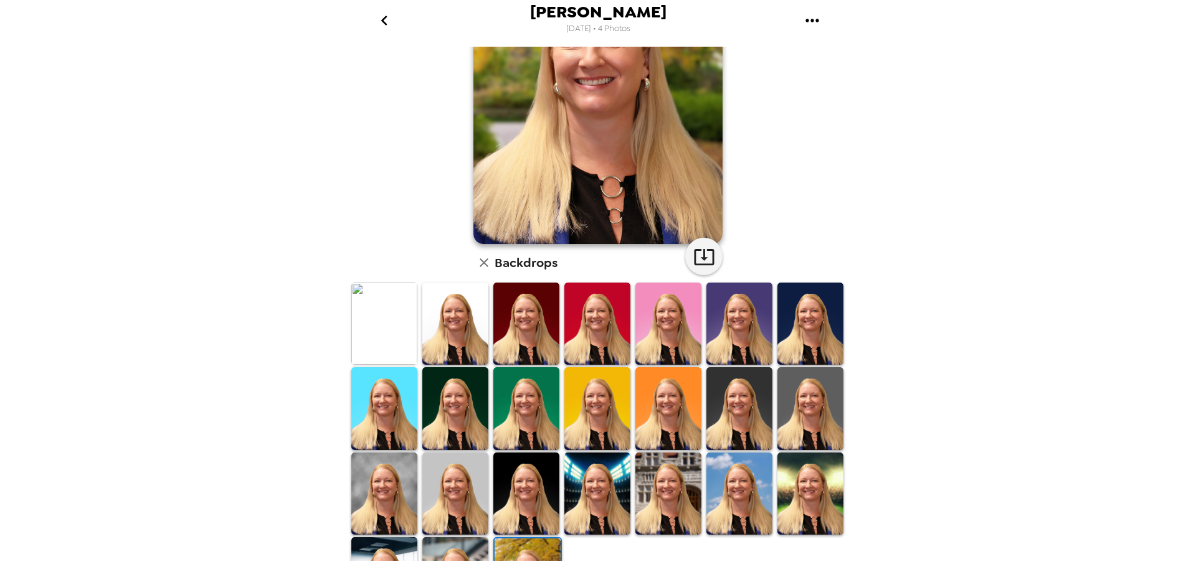
click at [723, 488] on img at bounding box center [739, 494] width 66 height 82
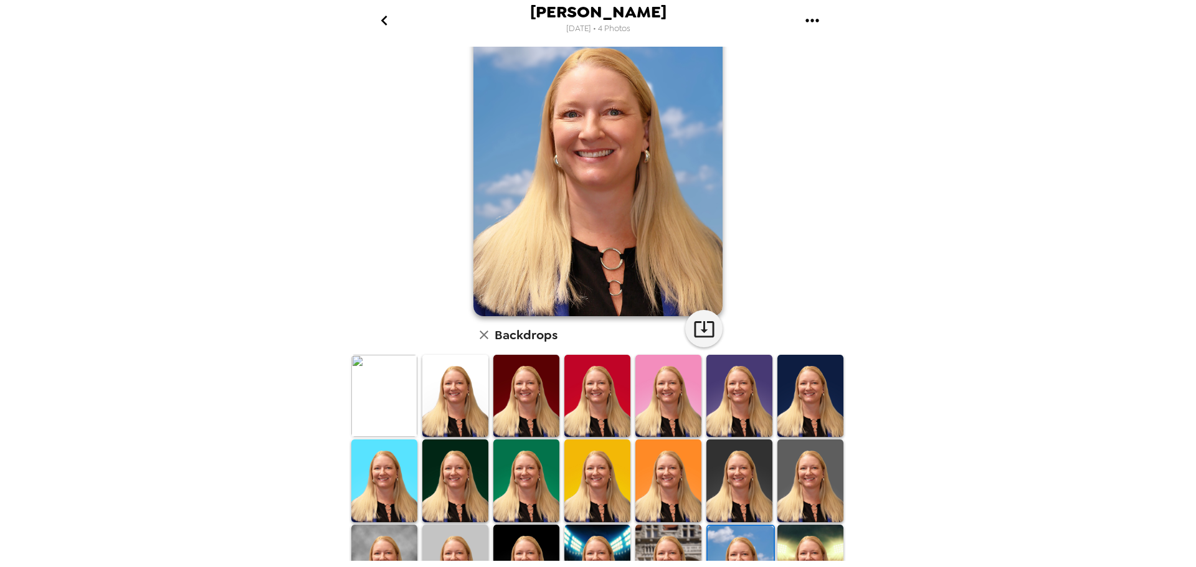
scroll to position [0, 0]
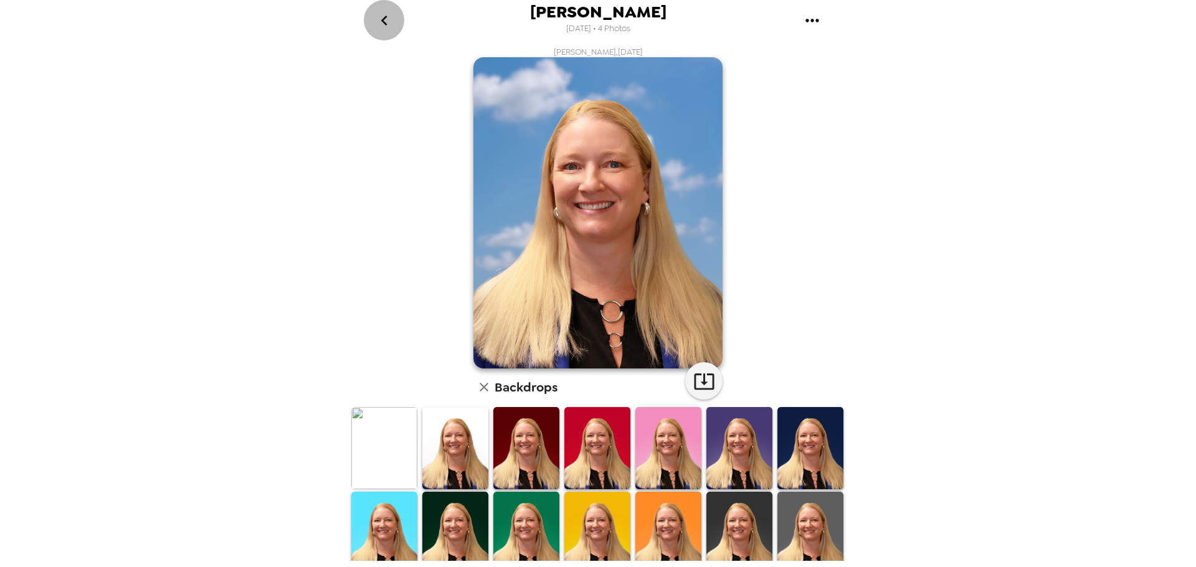
click at [387, 19] on icon "go back" at bounding box center [384, 21] width 20 height 20
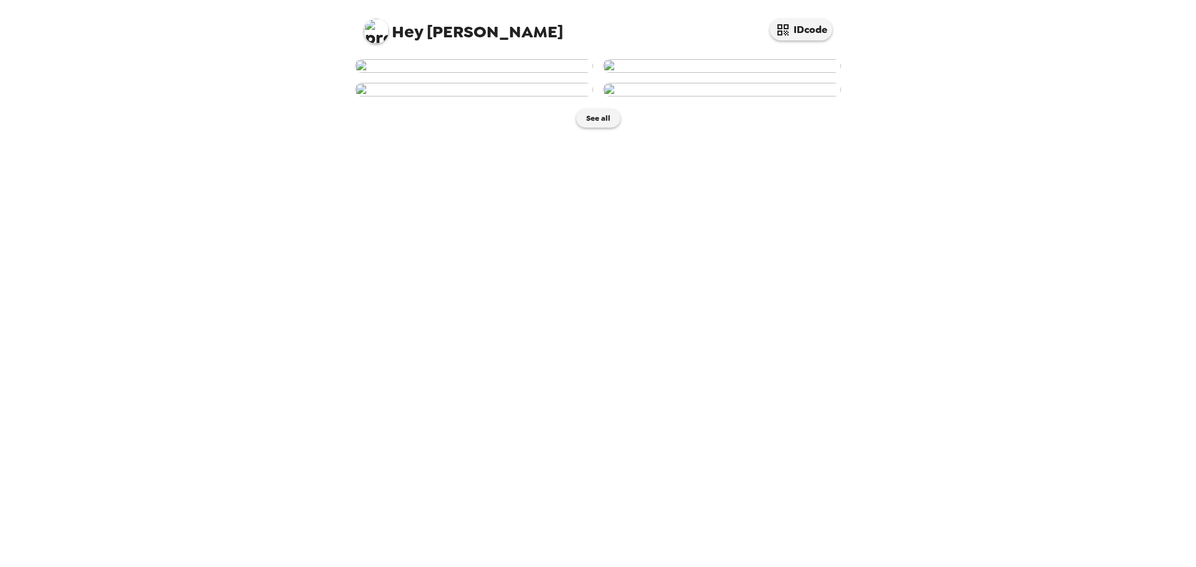
click at [484, 97] on img at bounding box center [474, 90] width 238 height 14
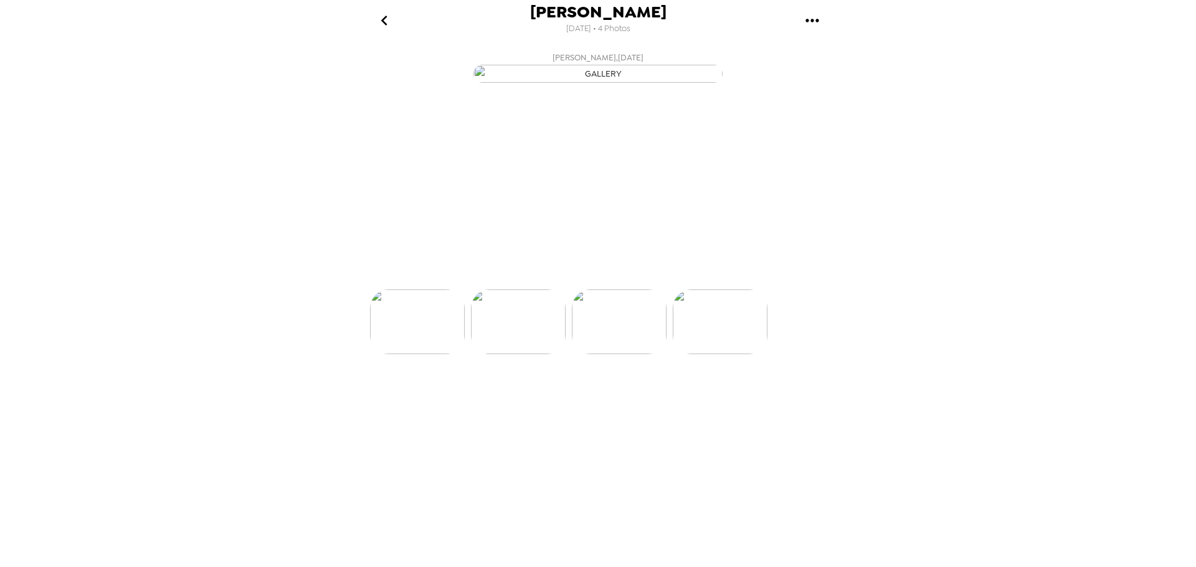
scroll to position [0, 201]
click at [592, 275] on p "Backdrops" at bounding box center [583, 267] width 57 height 15
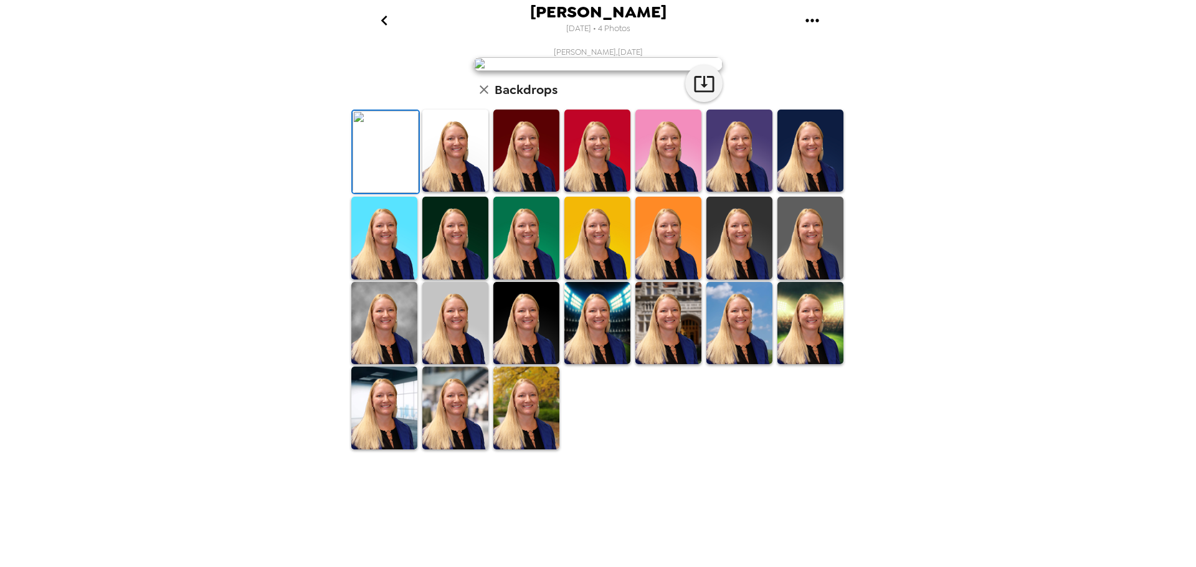
click at [721, 364] on img at bounding box center [739, 323] width 66 height 82
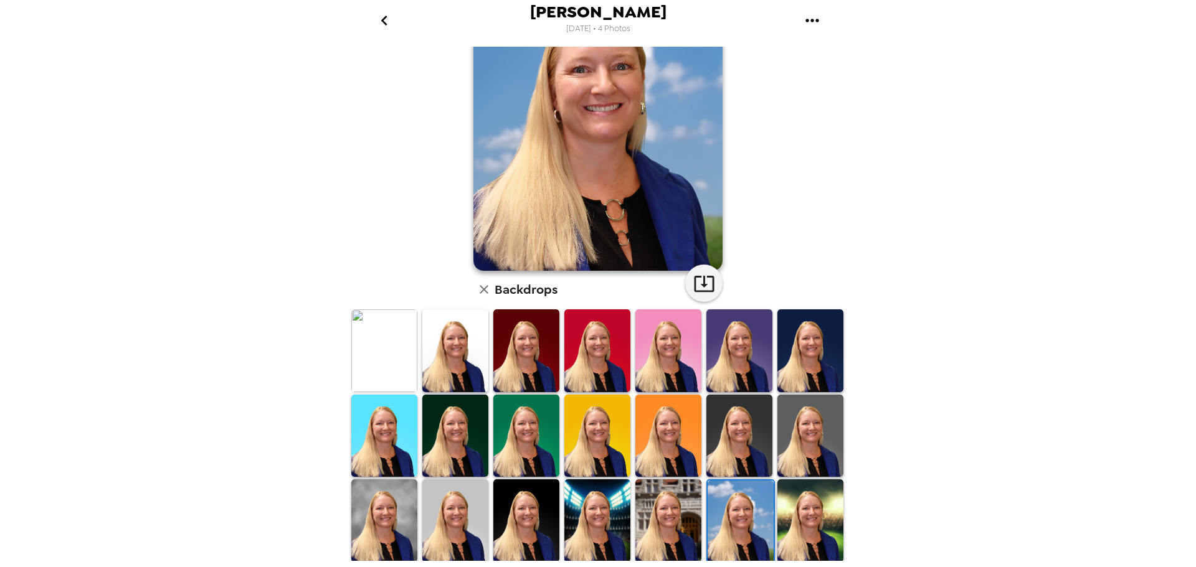
scroll to position [0, 0]
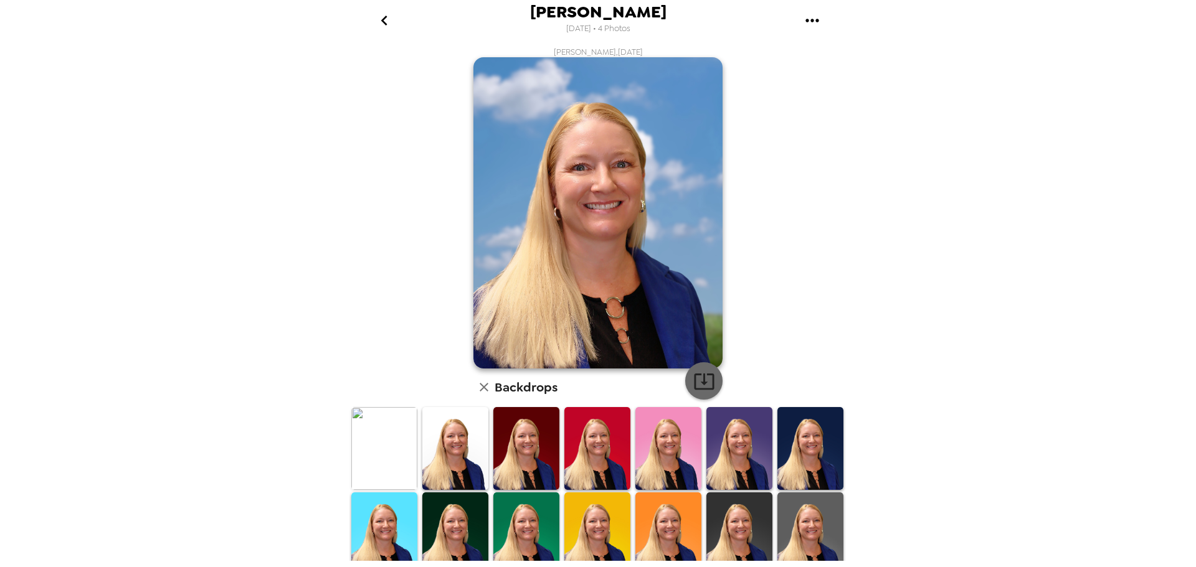
click at [703, 386] on icon "button" at bounding box center [704, 382] width 22 height 22
click at [1172, 91] on div "[PERSON_NAME] [DATE] • 4 Photos [PERSON_NAME] , [DATE] Backdrops" at bounding box center [598, 283] width 1196 height 567
click at [699, 385] on icon "button" at bounding box center [704, 382] width 20 height 16
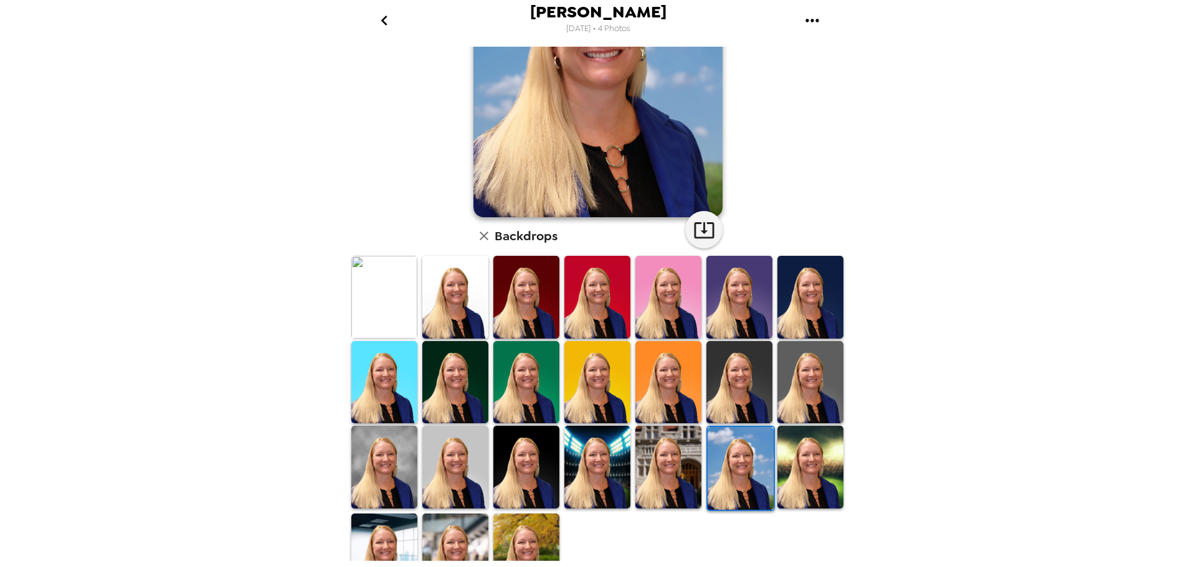
scroll to position [181, 0]
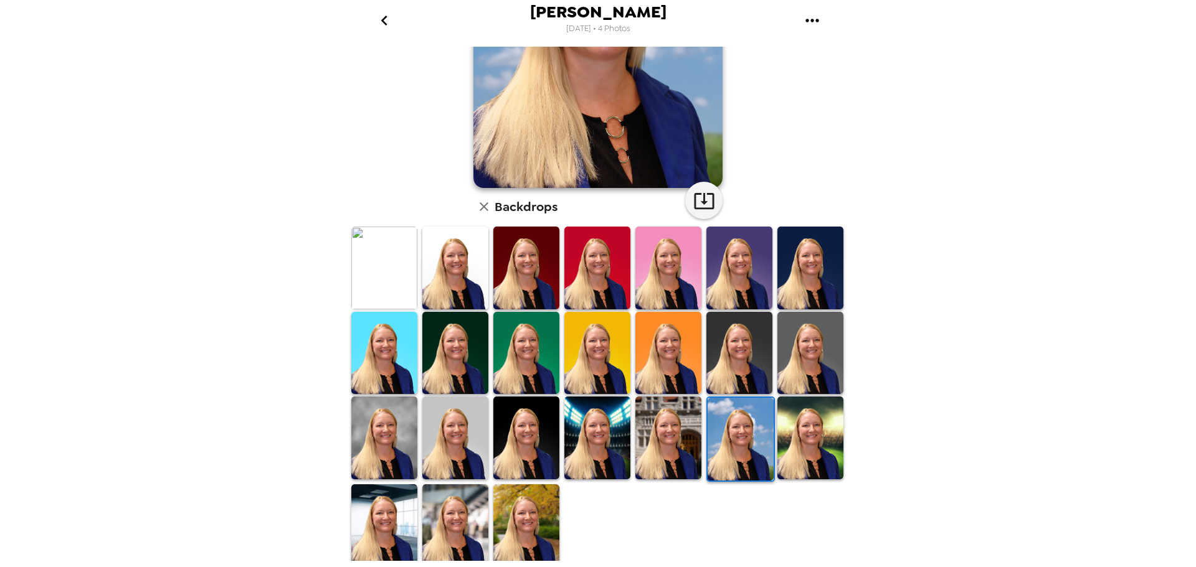
drag, startPoint x: 516, startPoint y: 543, endPoint x: 666, endPoint y: 503, distance: 155.2
click at [516, 543] on img at bounding box center [526, 526] width 66 height 82
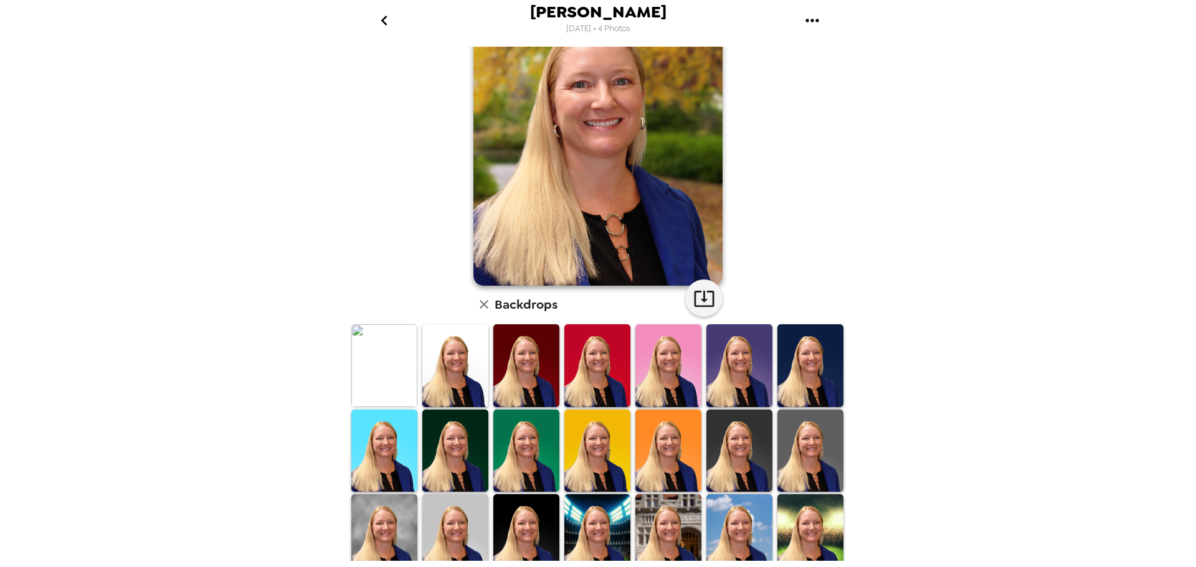
scroll to position [0, 0]
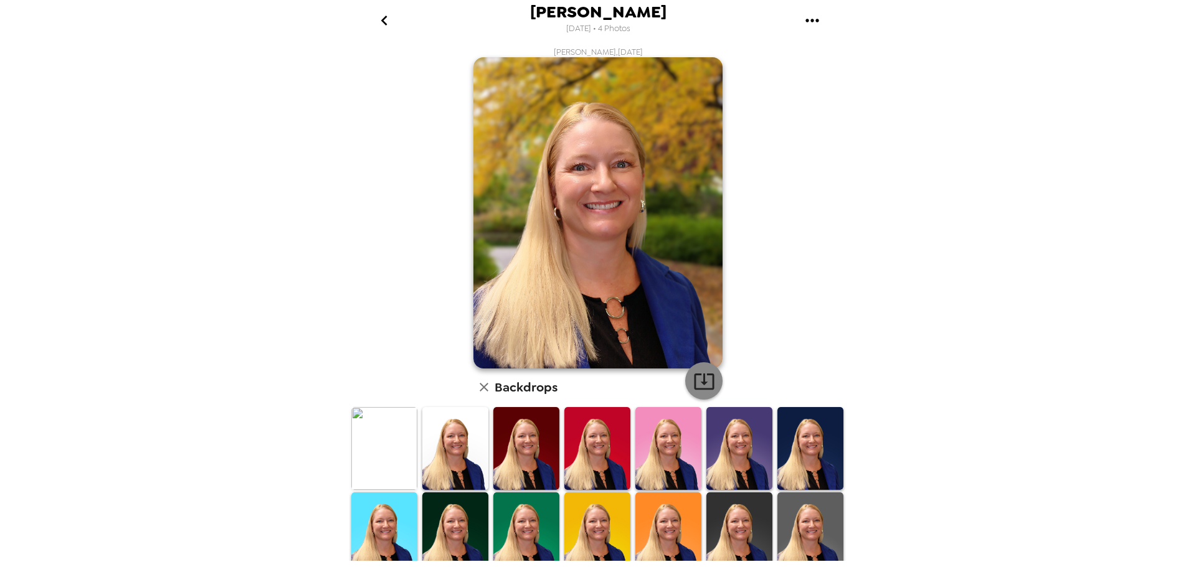
click at [694, 387] on icon "button" at bounding box center [704, 382] width 20 height 16
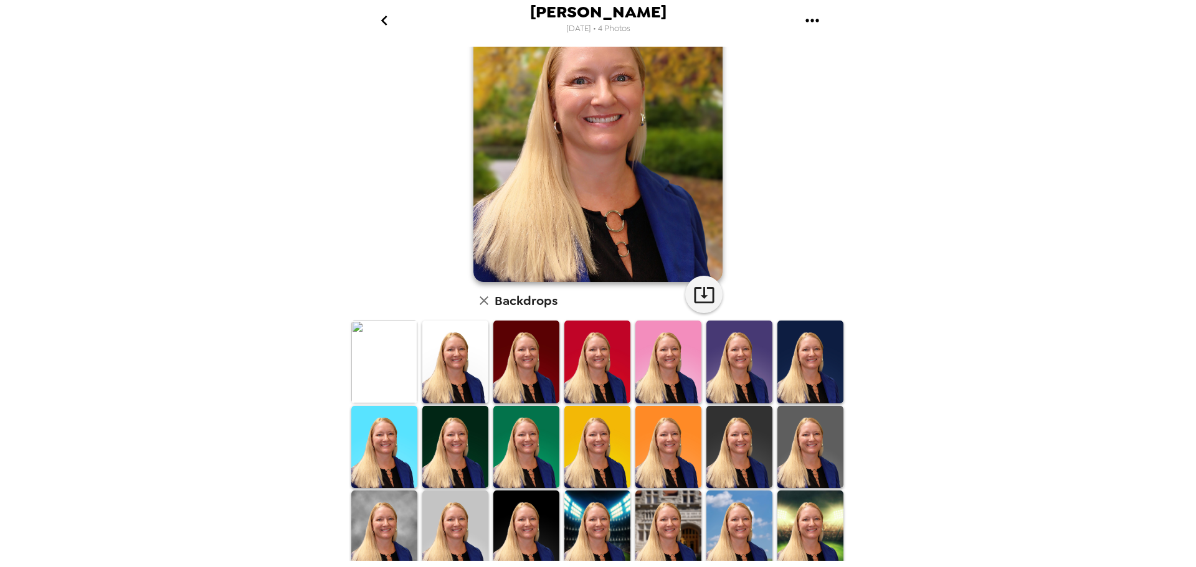
scroll to position [181, 0]
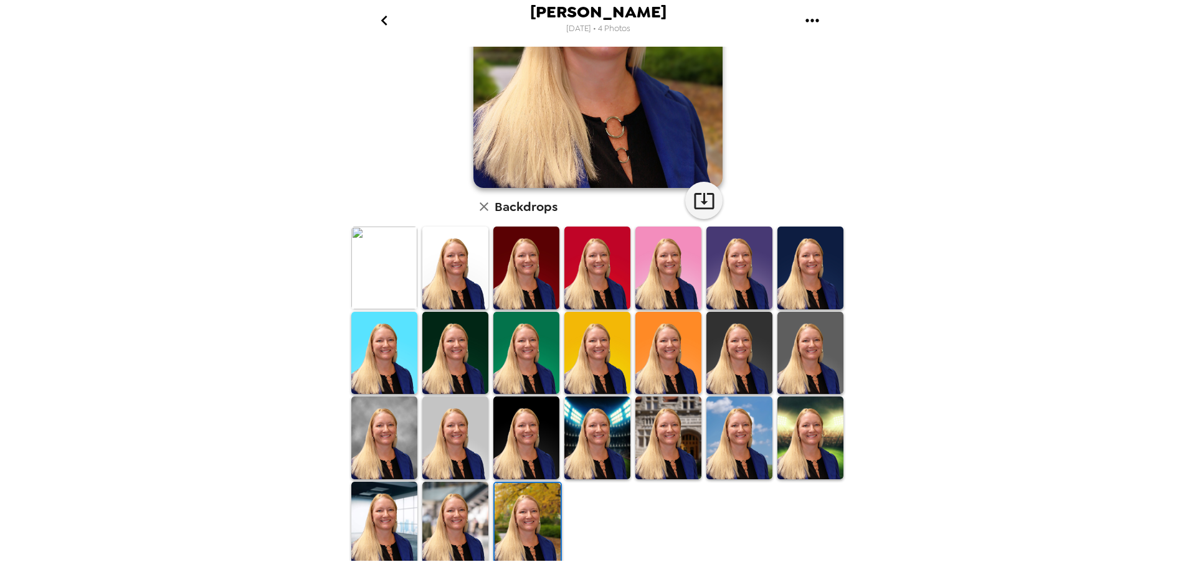
click at [653, 445] on img at bounding box center [668, 438] width 66 height 82
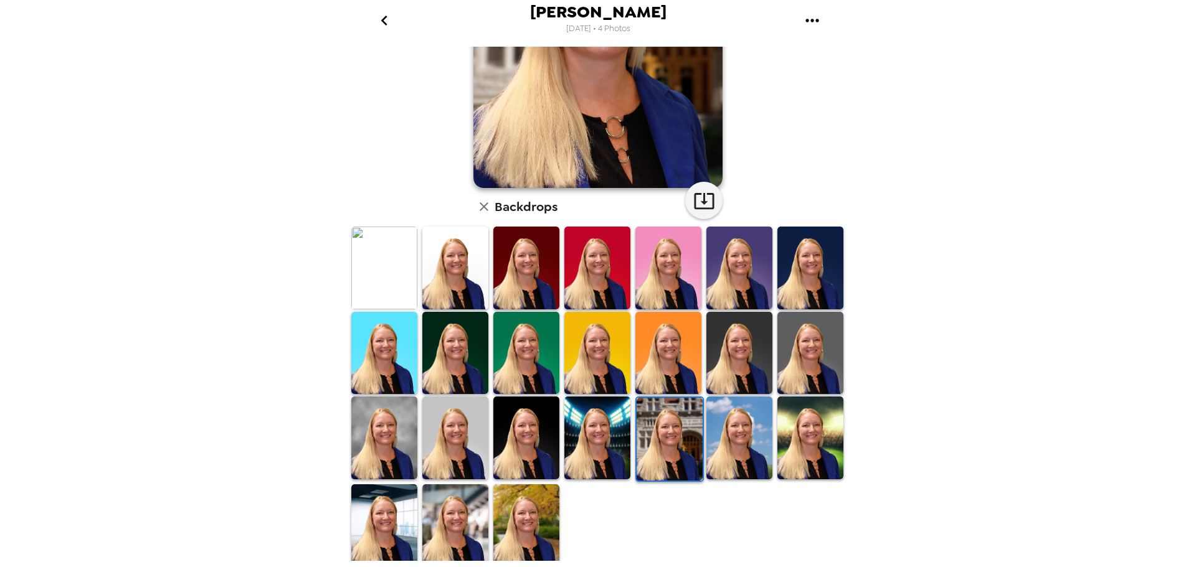
scroll to position [0, 0]
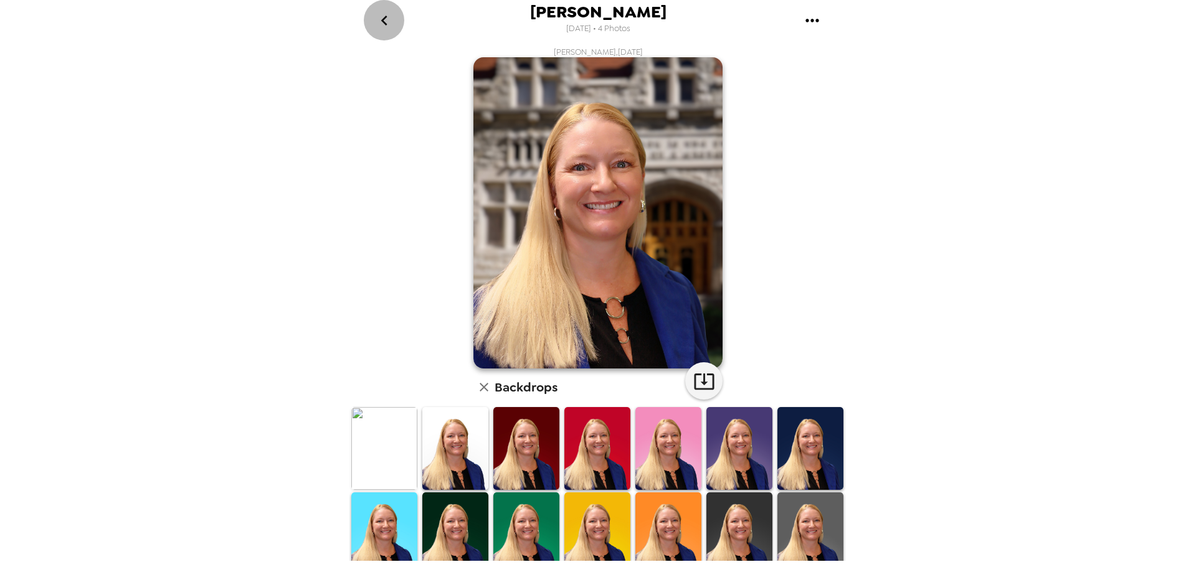
click at [389, 19] on icon "go back" at bounding box center [384, 21] width 20 height 20
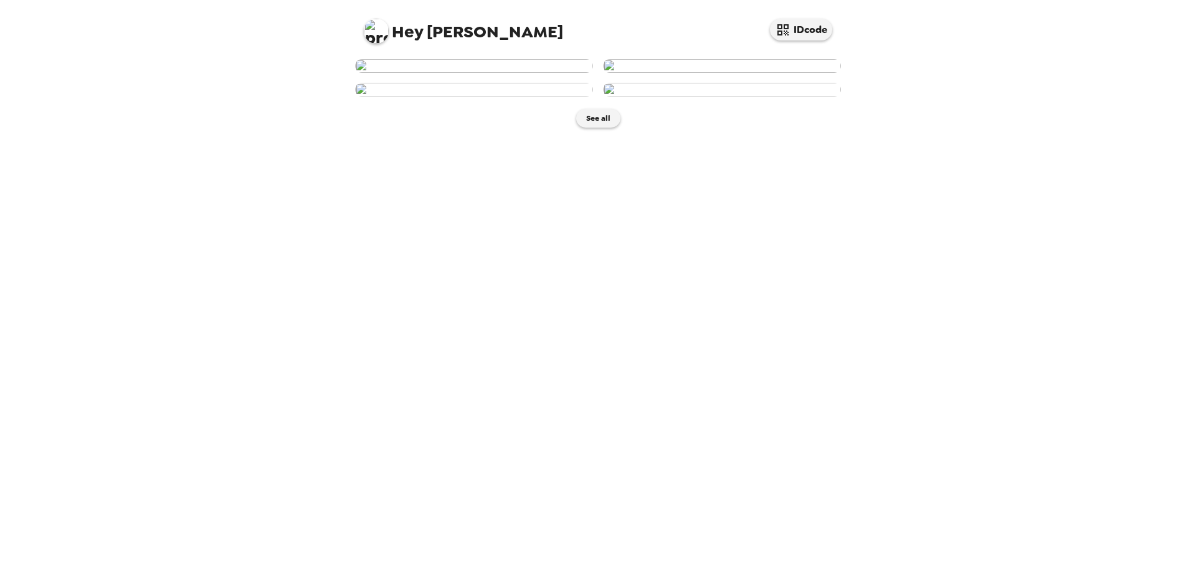
click at [645, 73] on img at bounding box center [722, 66] width 238 height 14
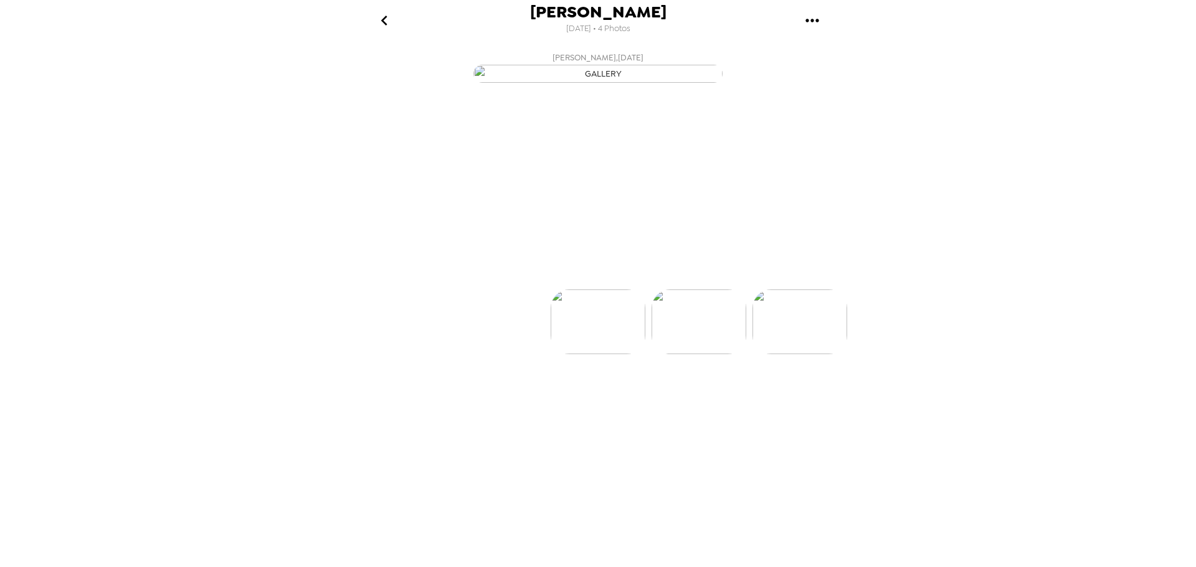
scroll to position [0, 100]
click at [567, 275] on p "Backdrops" at bounding box center [583, 267] width 57 height 15
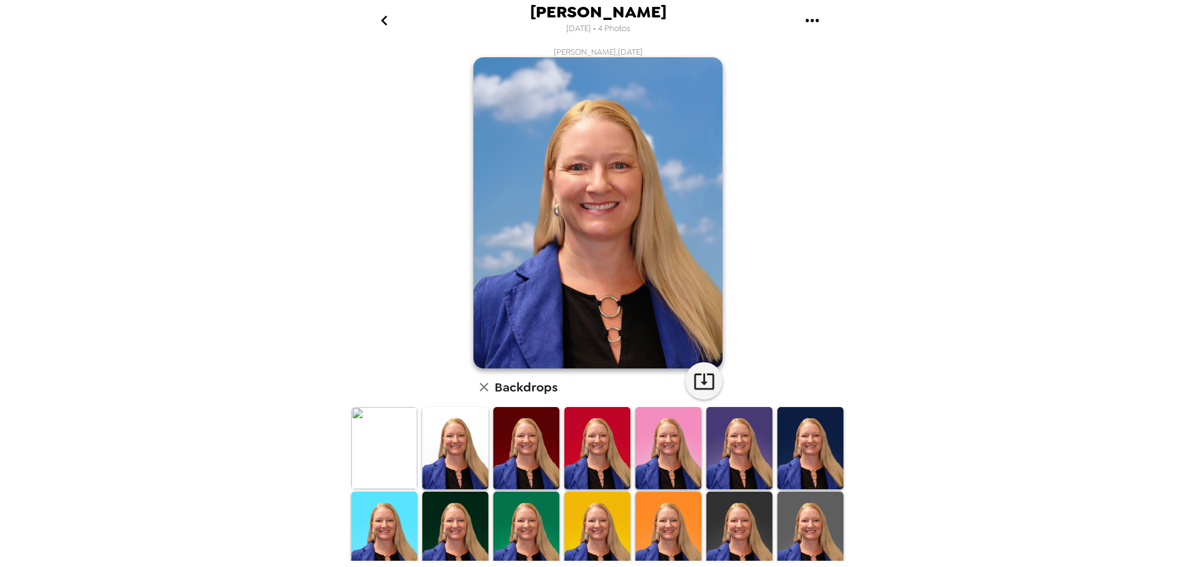
scroll to position [181, 0]
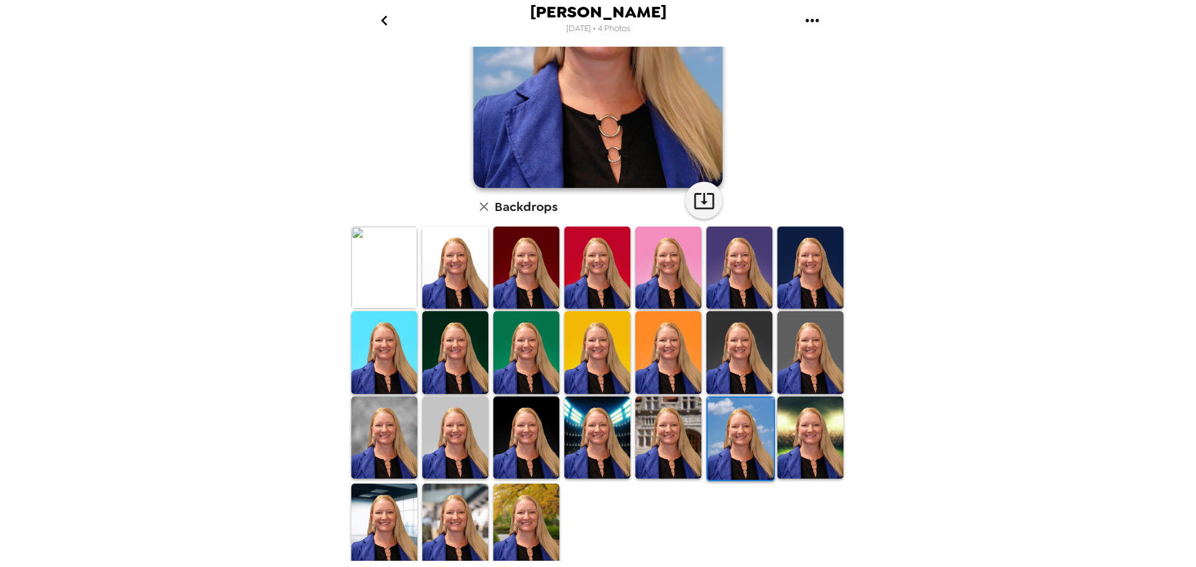
click at [527, 506] on img at bounding box center [526, 525] width 66 height 82
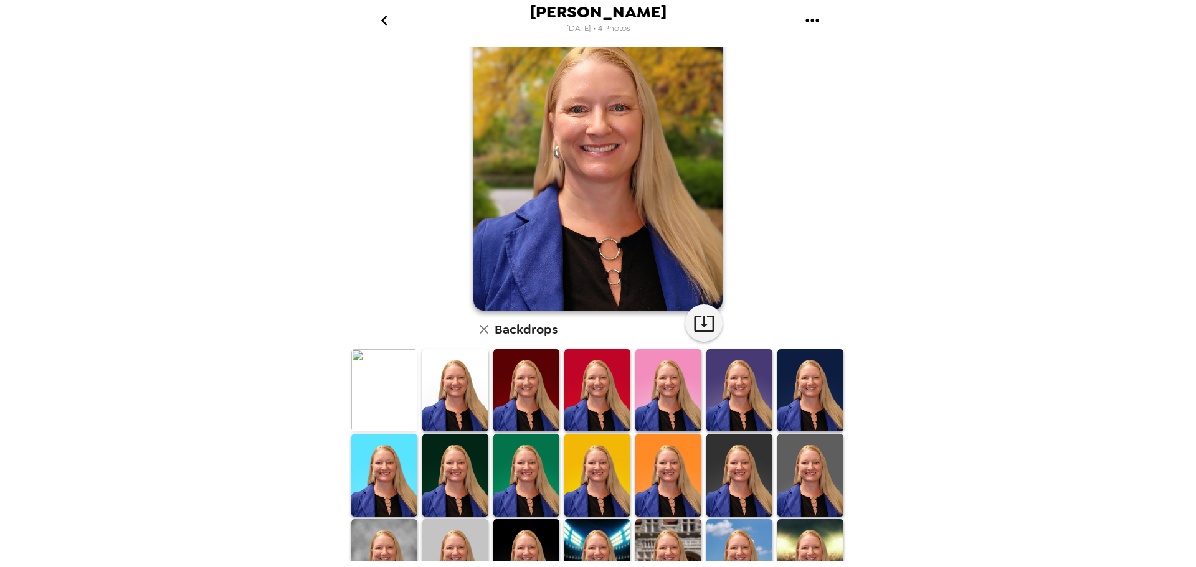
scroll to position [0, 0]
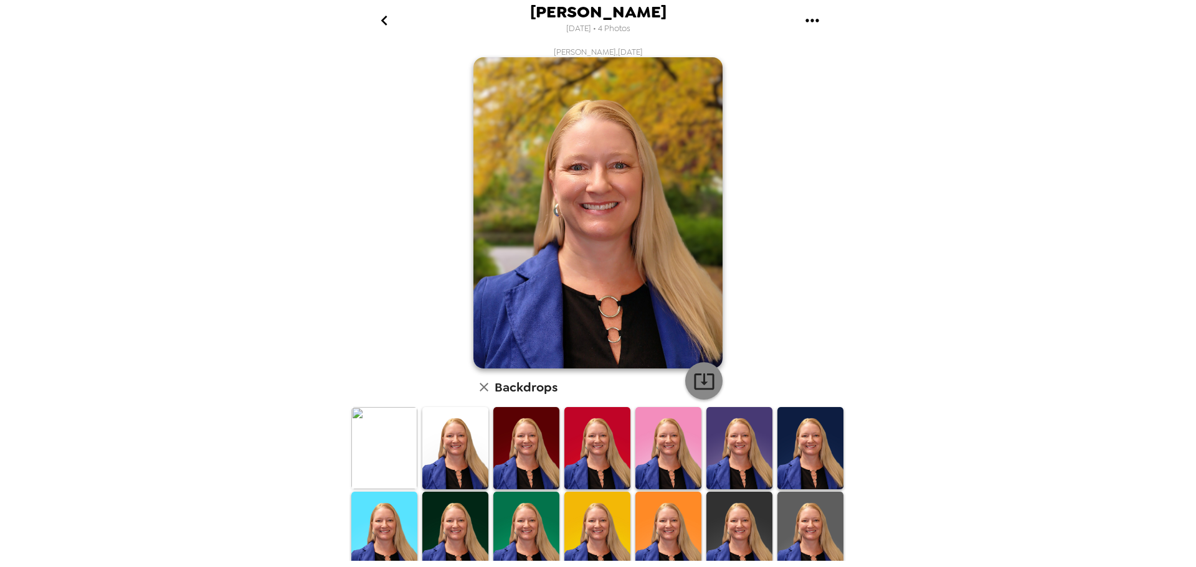
click at [699, 378] on icon "button" at bounding box center [704, 382] width 20 height 16
click at [386, 16] on icon "go back" at bounding box center [384, 21] width 20 height 20
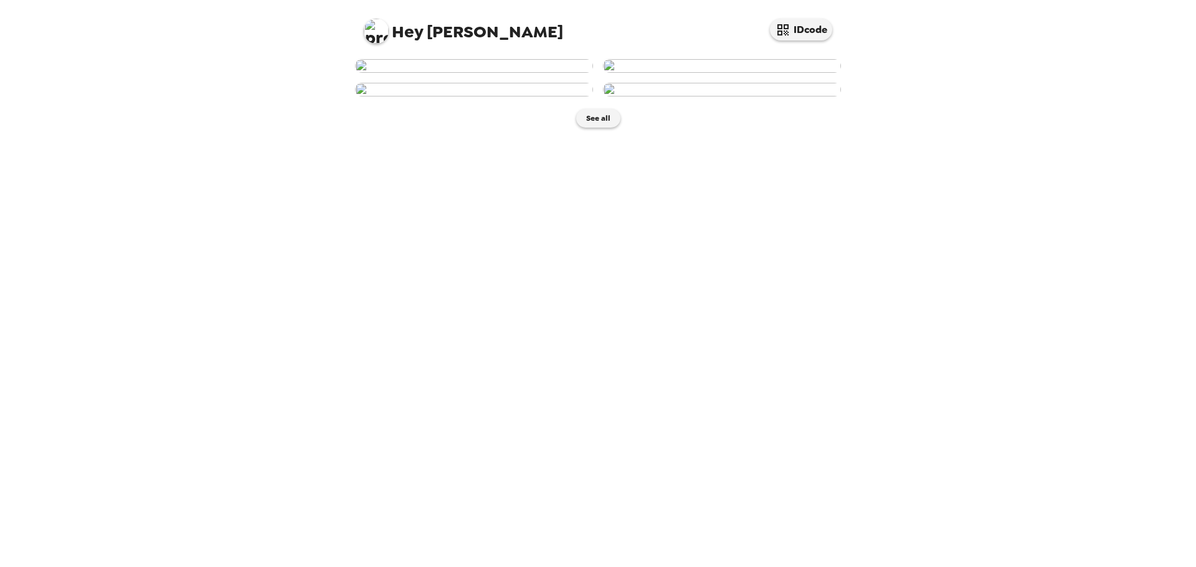
scroll to position [125, 0]
click at [622, 97] on img at bounding box center [722, 90] width 238 height 14
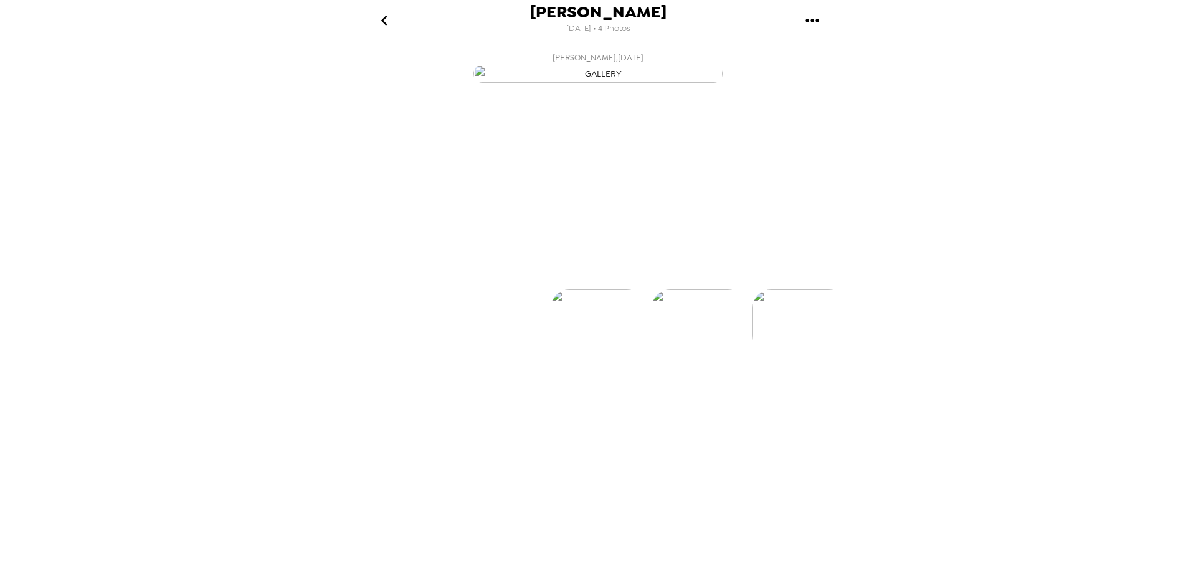
scroll to position [0, 300]
click at [533, 281] on img "button" at bounding box center [541, 267] width 22 height 27
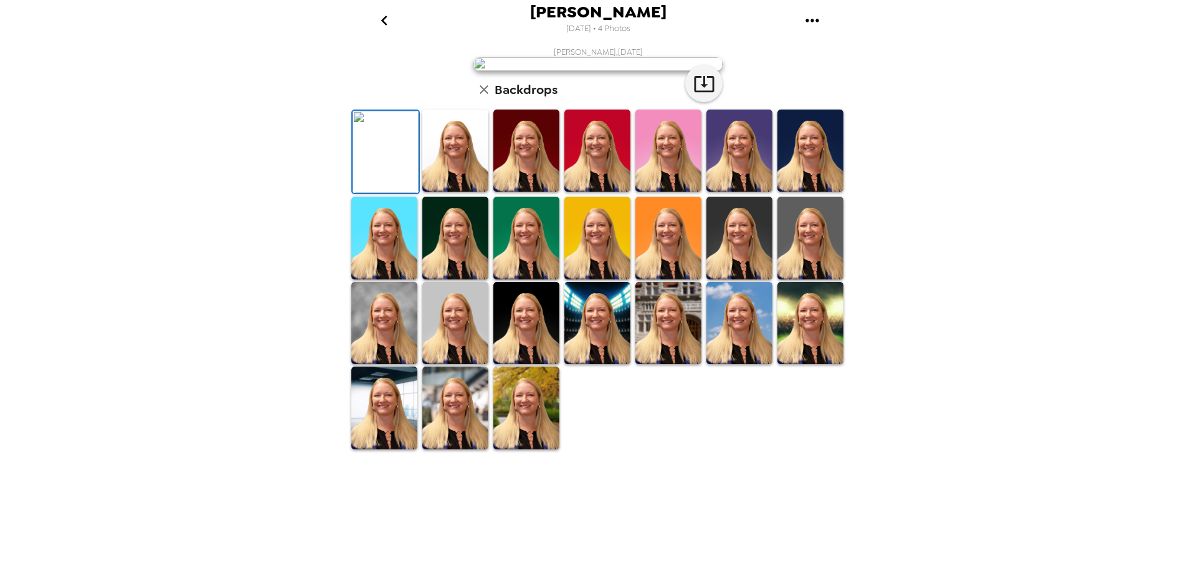
scroll to position [181, 0]
click at [511, 449] on img at bounding box center [526, 408] width 66 height 82
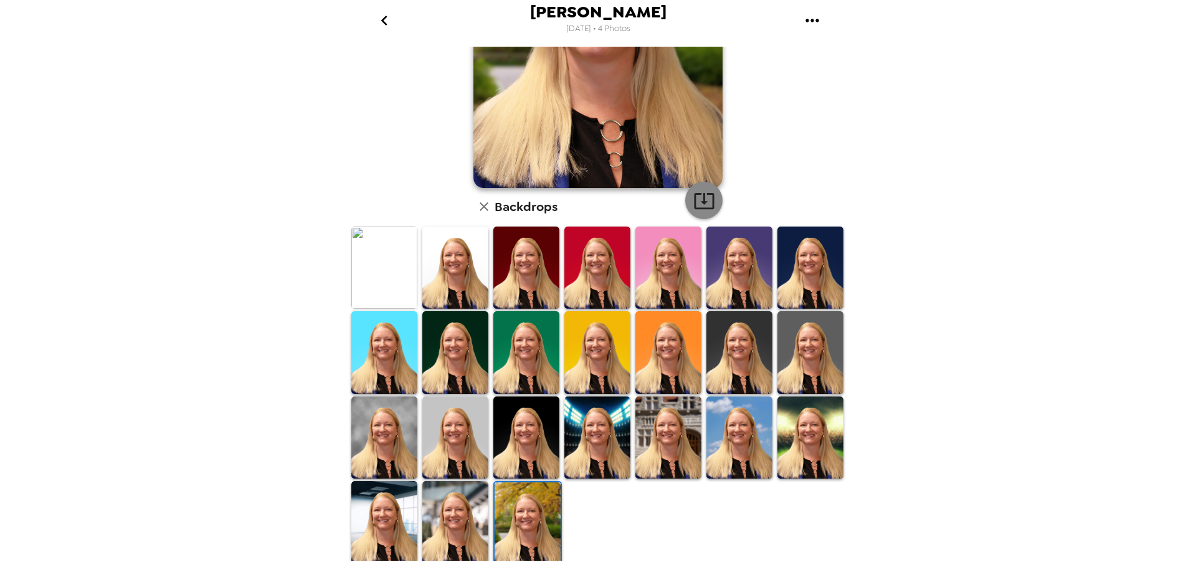
click at [701, 196] on icon "button" at bounding box center [704, 201] width 22 height 22
click at [386, 20] on icon "go back" at bounding box center [384, 21] width 20 height 20
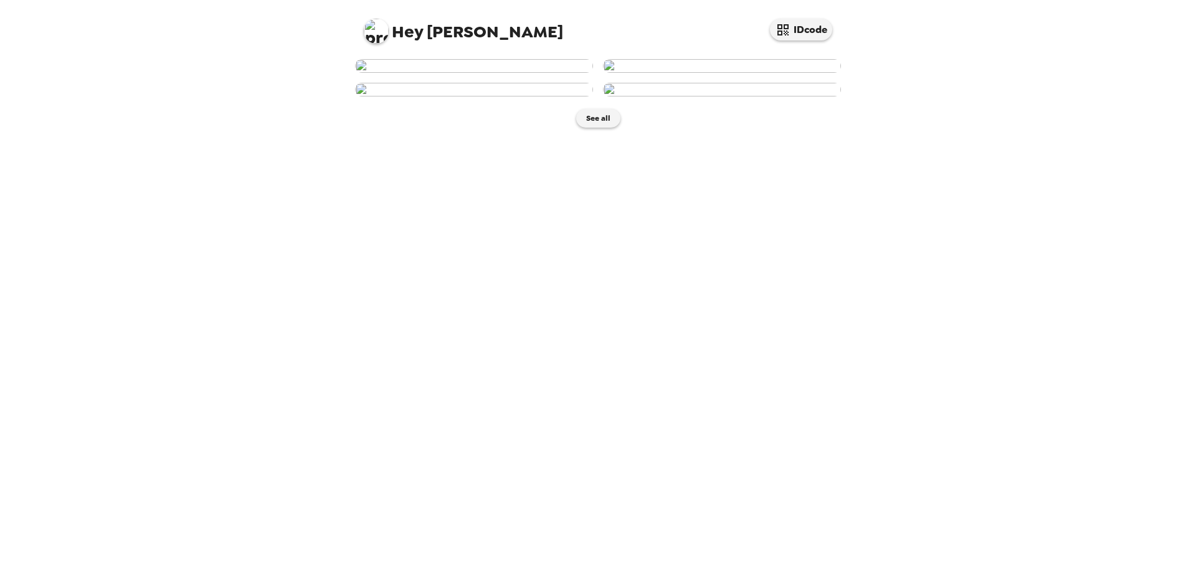
scroll to position [62, 0]
click at [424, 73] on img at bounding box center [474, 66] width 238 height 14
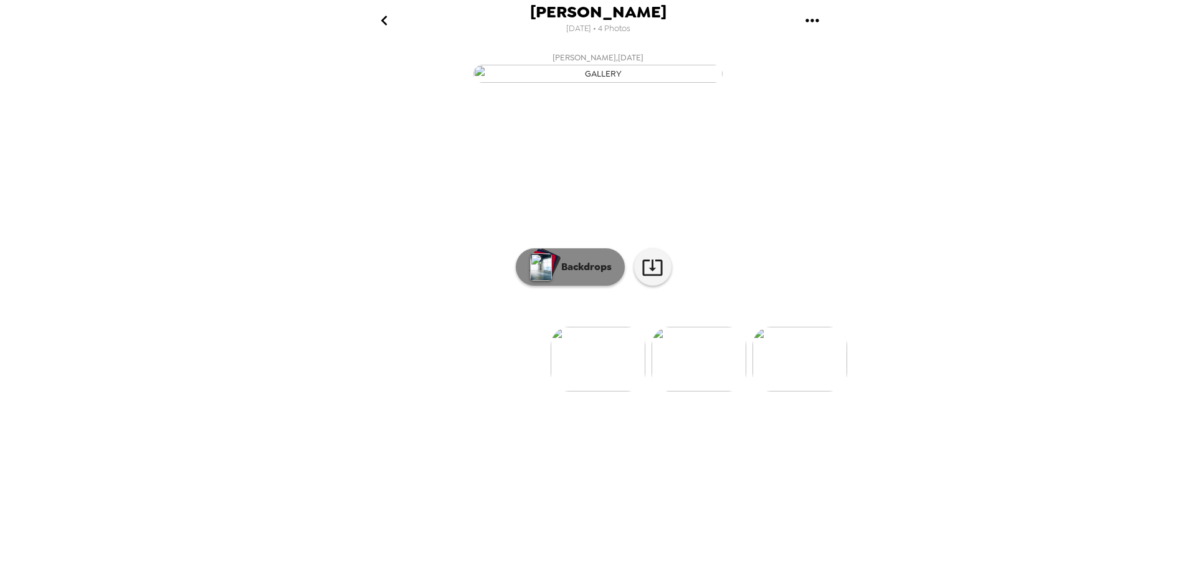
click at [583, 286] on button "Backdrops" at bounding box center [570, 267] width 109 height 37
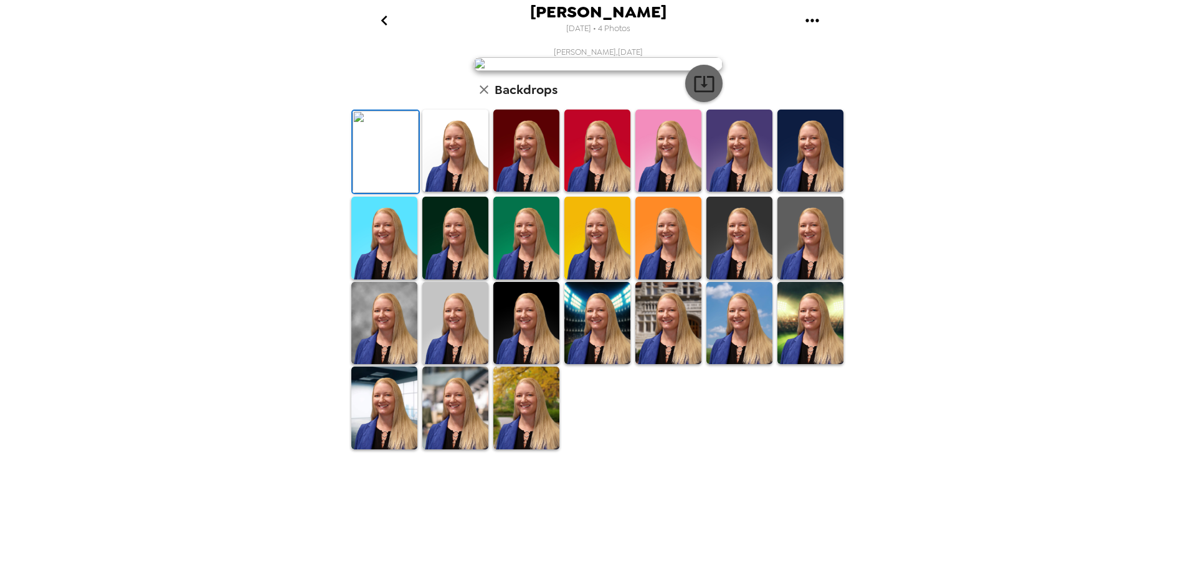
click at [697, 95] on icon "button" at bounding box center [704, 84] width 22 height 22
click at [361, 364] on img at bounding box center [384, 323] width 66 height 82
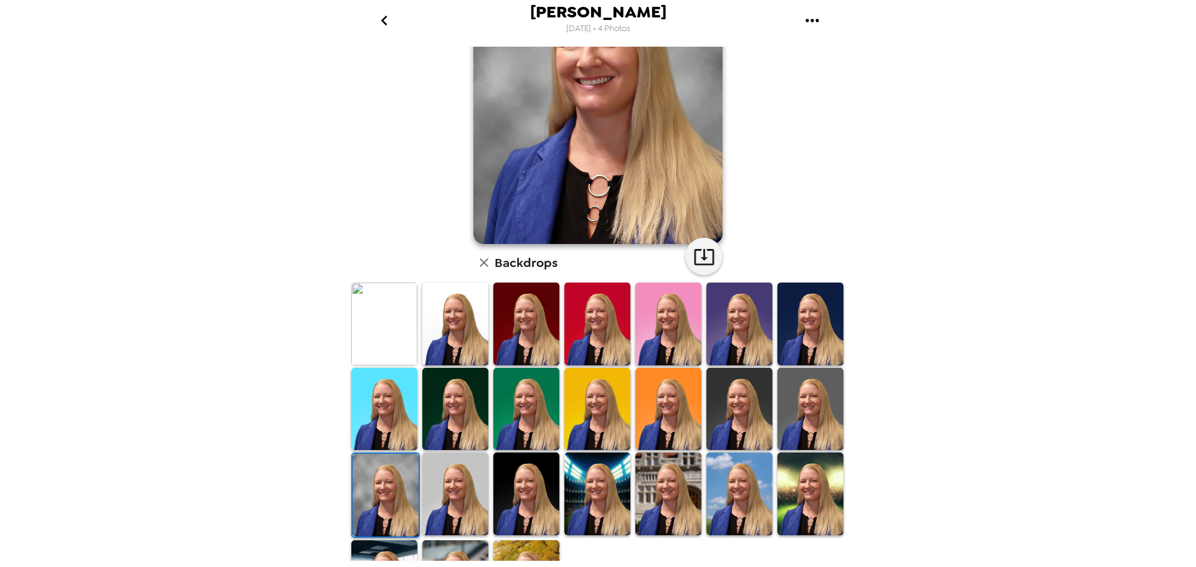
click at [735, 488] on img at bounding box center [739, 494] width 66 height 82
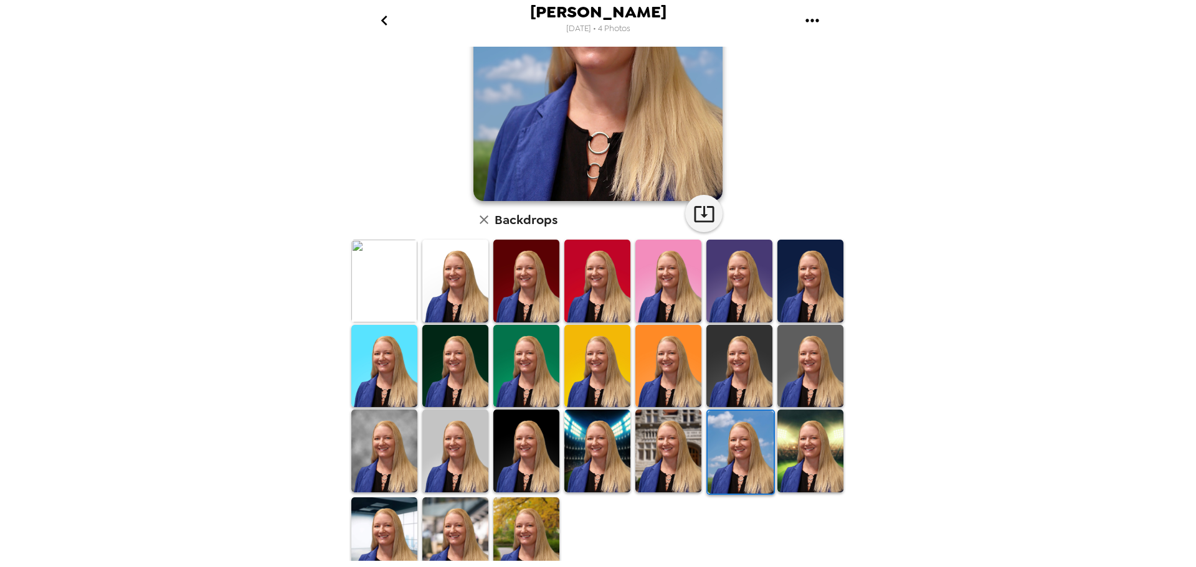
scroll to position [181, 0]
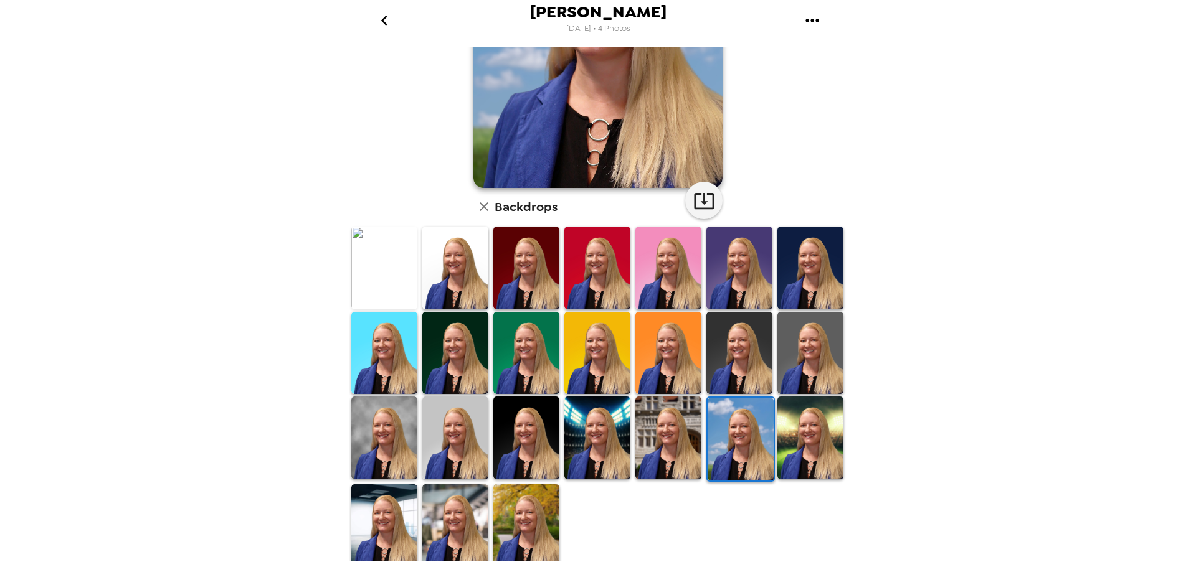
click at [522, 519] on img at bounding box center [526, 526] width 66 height 82
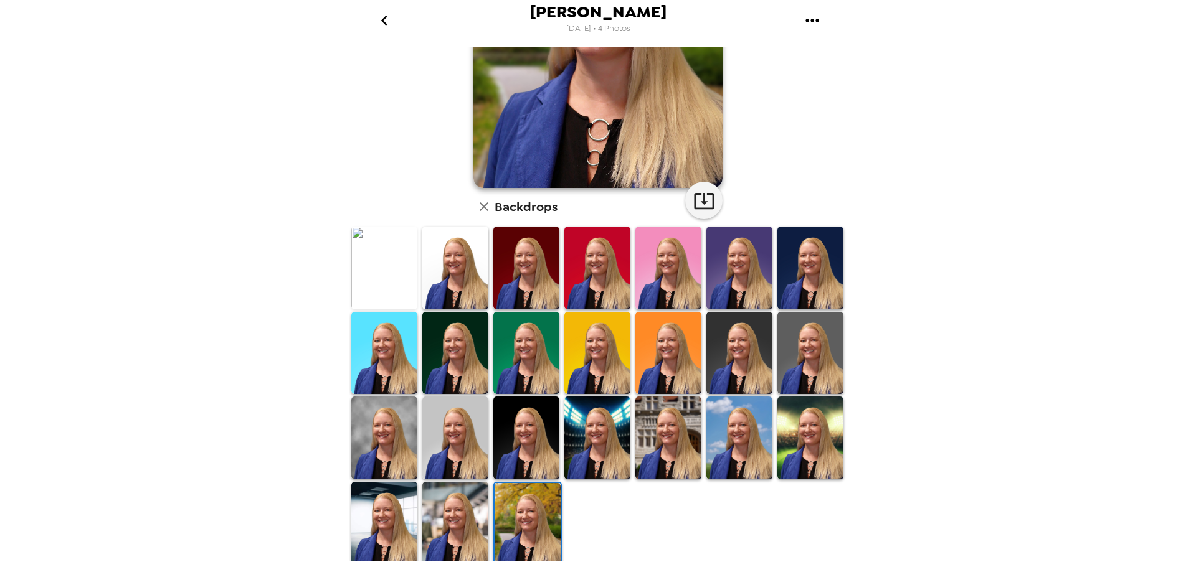
scroll to position [0, 0]
